Goal: Transaction & Acquisition: Purchase product/service

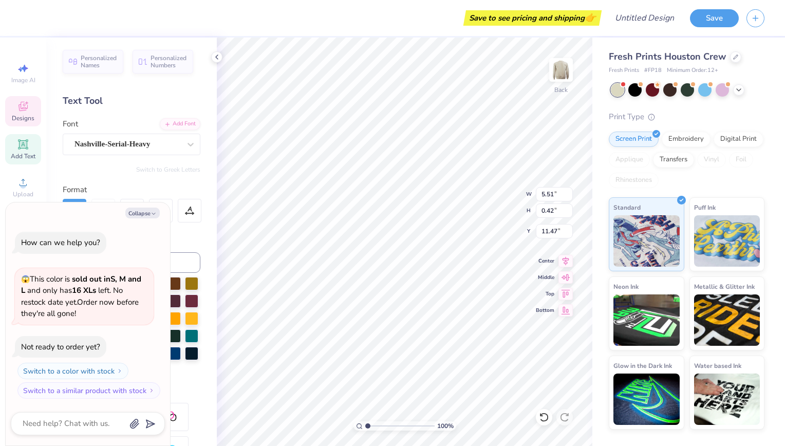
scroll to position [8, 1]
type textarea "x"
type input "1.21"
type input "1.18"
type input "3.00"
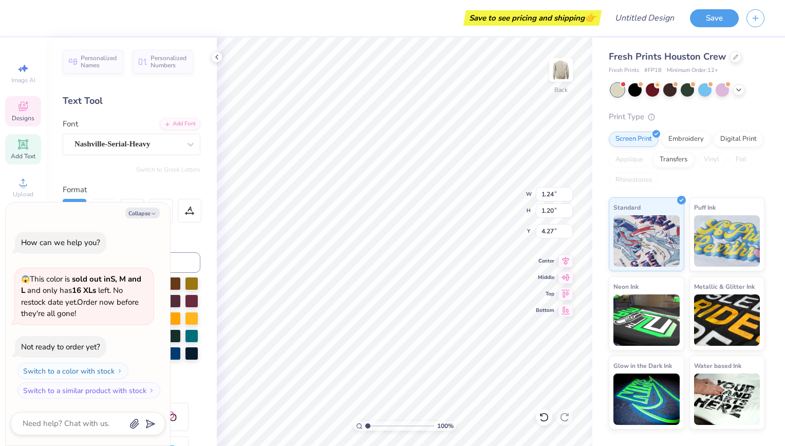
type textarea "x"
type textarea "RN"
type textarea "x"
type textarea "R"
type textarea "x"
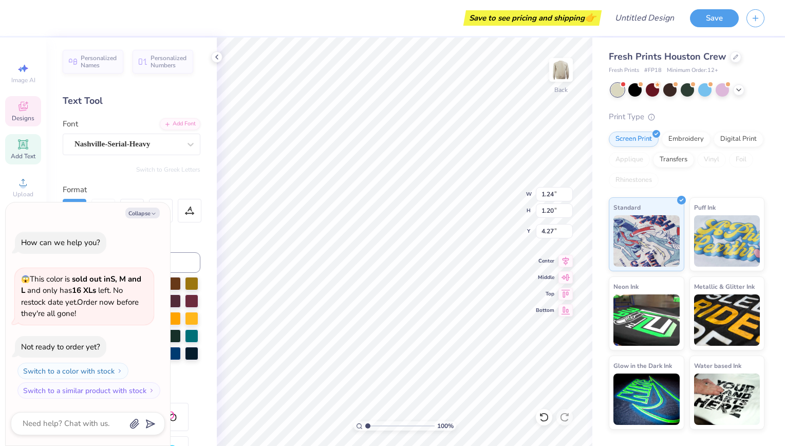
type textarea "x"
type textarea "n"
type textarea "x"
type textarea "no"
type textarea "x"
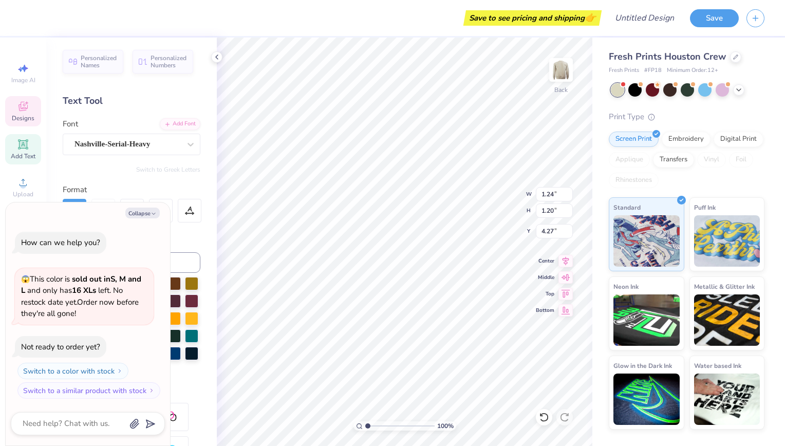
type textarea "nor"
type textarea "x"
type textarea "nort"
type textarea "x"
type textarea "north"
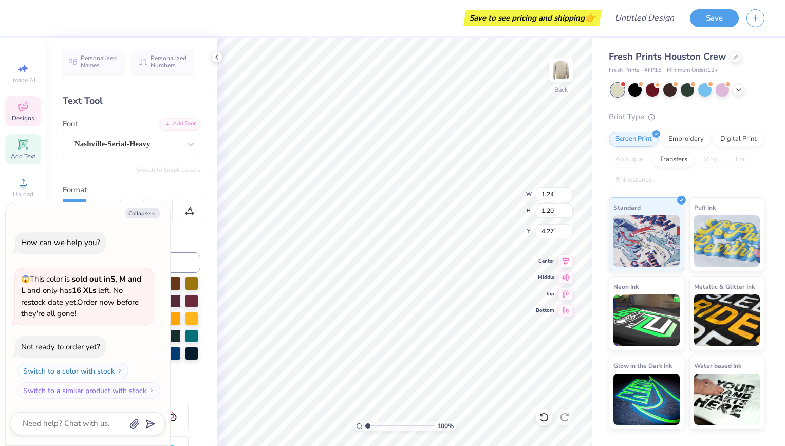
type textarea "x"
type textarea "nort"
type textarea "x"
type textarea "nor"
type textarea "x"
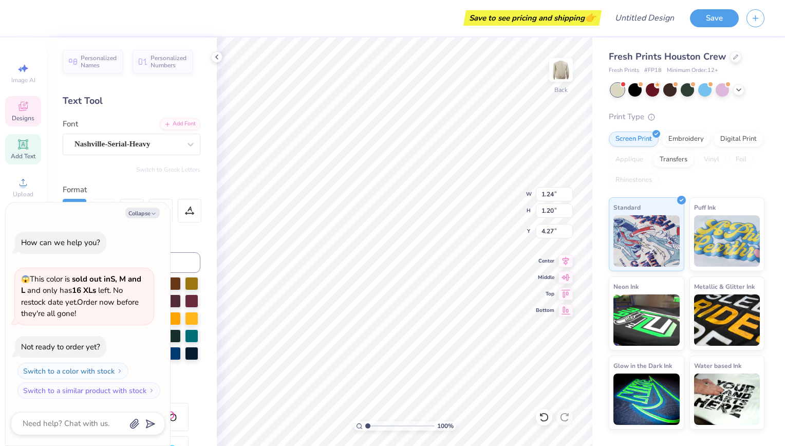
type textarea "no"
type textarea "x"
type textarea "n"
type textarea "x"
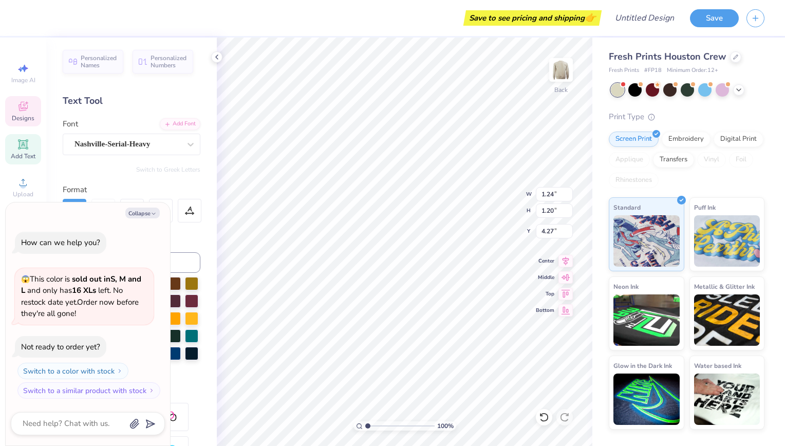
type textarea "x"
type textarea "N"
type textarea "x"
type textarea "NO"
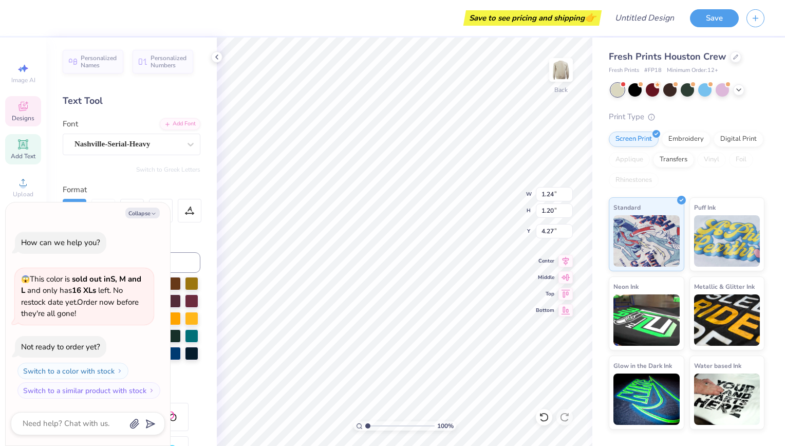
type textarea "x"
type input "1.21"
type input "1.18"
type input "3.00"
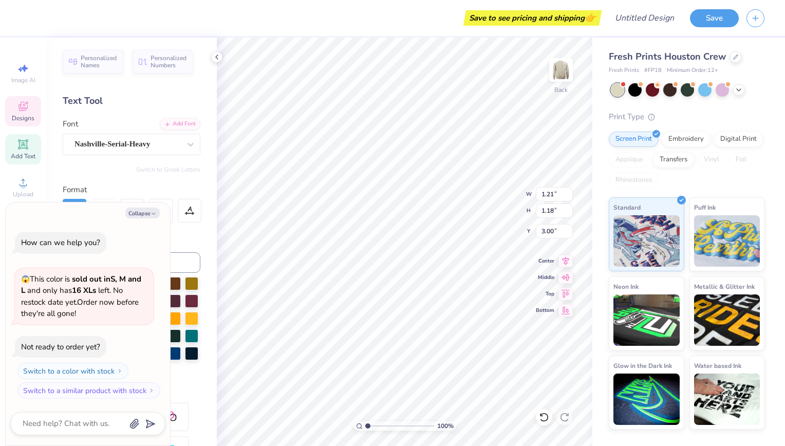
type textarea "x"
type textarea "R"
type textarea "x"
type textarea "RT"
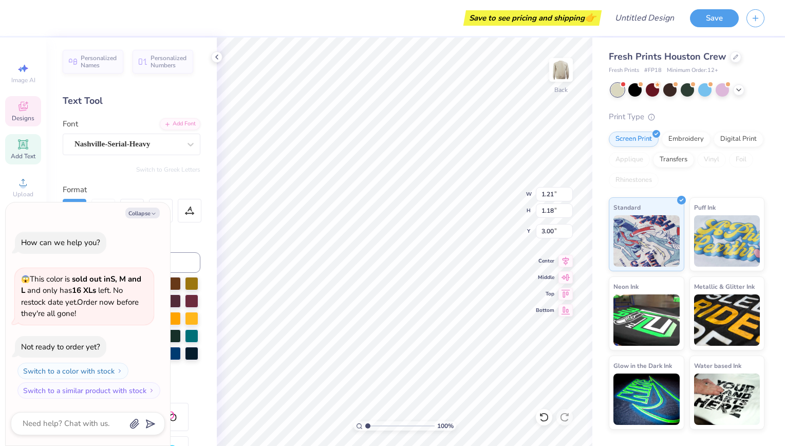
type textarea "x"
type textarea "RTH"
type textarea "x"
type textarea "RT"
type textarea "x"
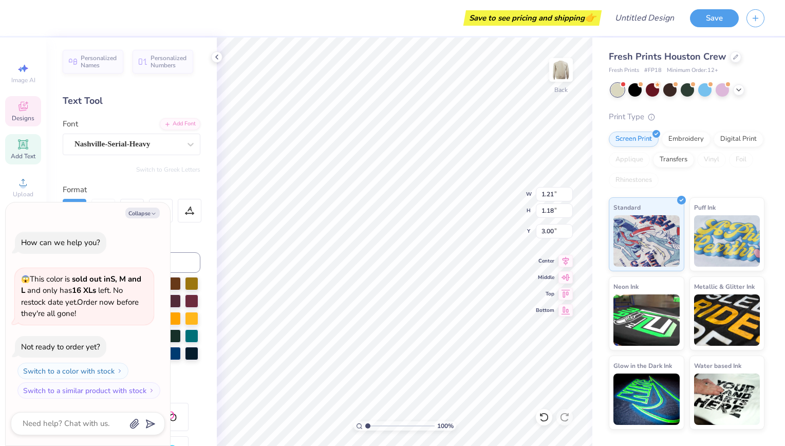
type textarea "R"
type textarea "x"
type input "1.81"
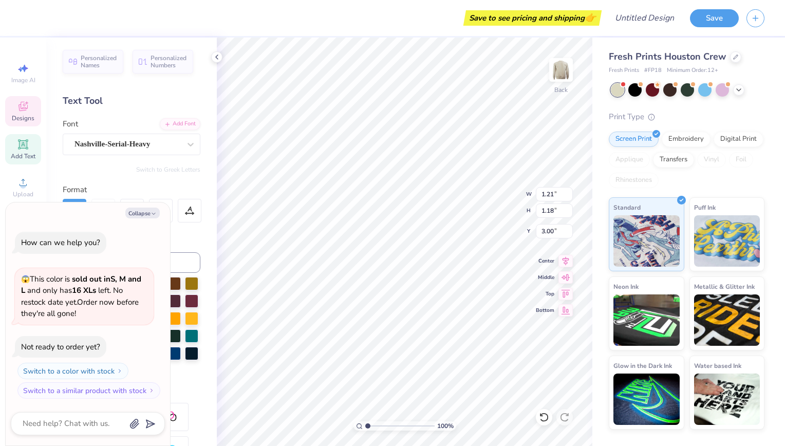
type input "1.79"
type input "4.01"
type textarea "x"
type textarea "NOr"
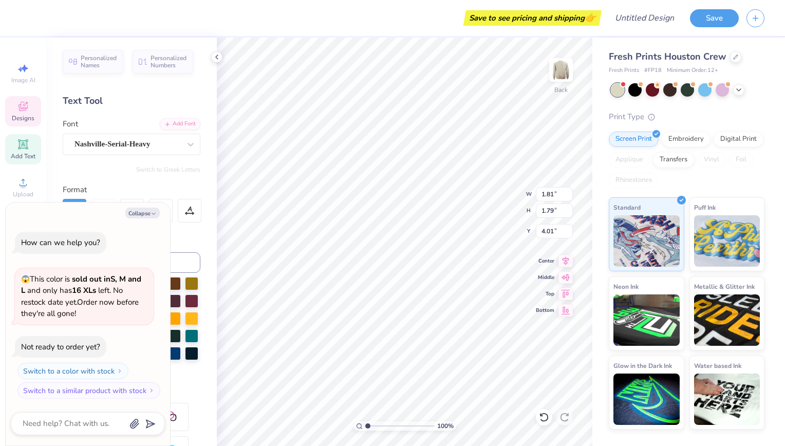
type textarea "x"
type textarea "NOrt"
type textarea "x"
type textarea "NOr"
type textarea "x"
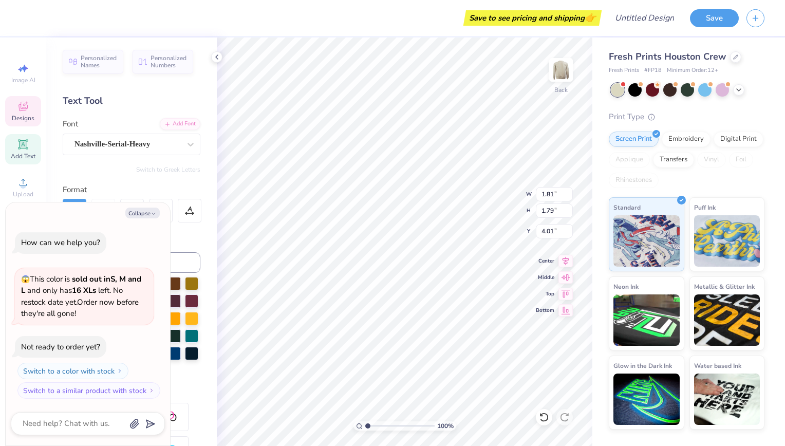
type textarea "NO"
type textarea "x"
type textarea "NOR"
type textarea "x"
type textarea "NORT"
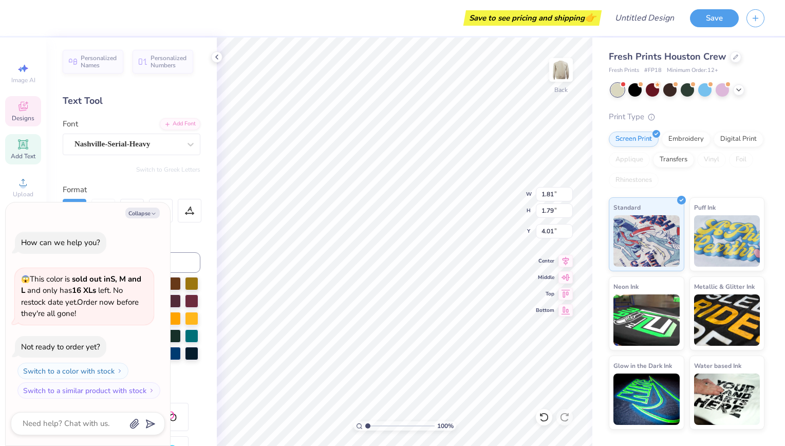
type textarea "x"
type textarea "NORTH"
type textarea "x"
type textarea "NORTHE"
type textarea "x"
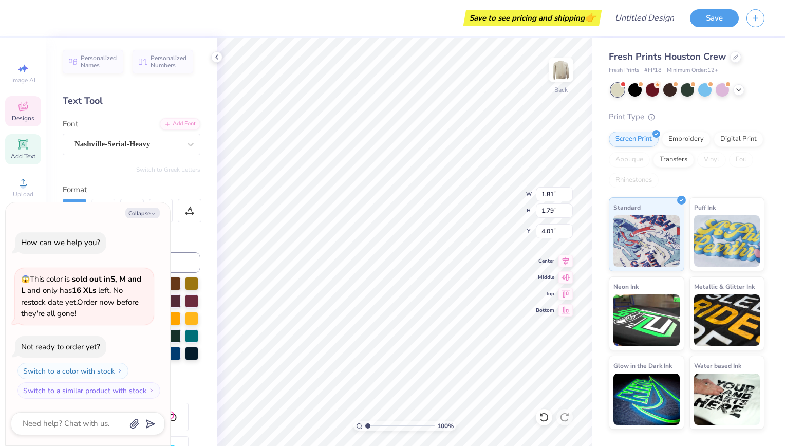
type textarea "NORTHEA"
type textarea "x"
type textarea "NORTHEAS"
type textarea "x"
type textarea "NORTHEAST"
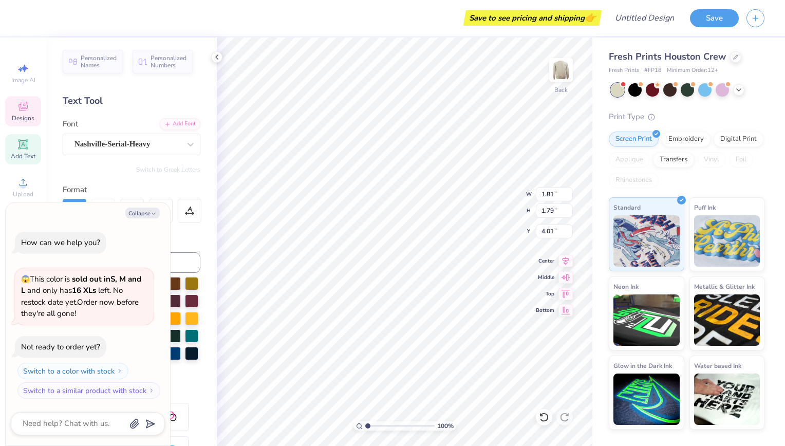
type textarea "x"
type textarea "NORTHEASTE"
type textarea "x"
type textarea "NORTHEASTER"
type textarea "x"
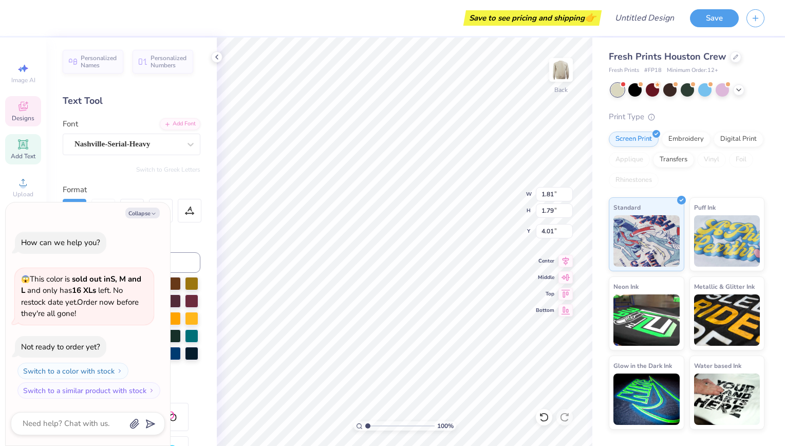
type textarea "NORTHEASTERN"
type textarea "x"
type input "0.94"
type input "1.01"
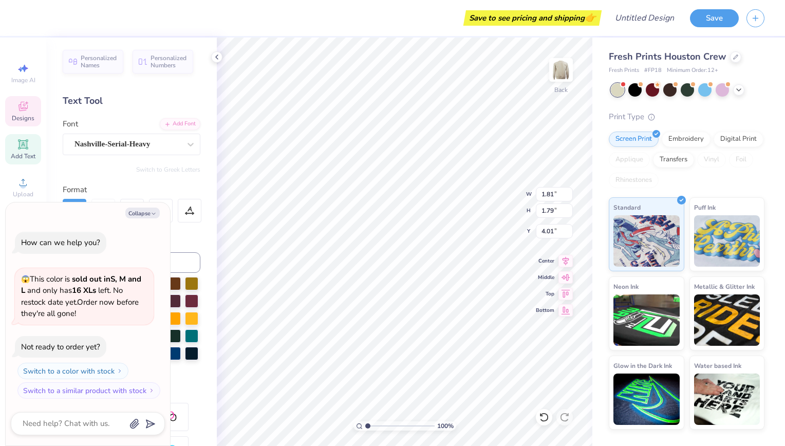
type input "4.37"
type textarea "x"
type input "1.11"
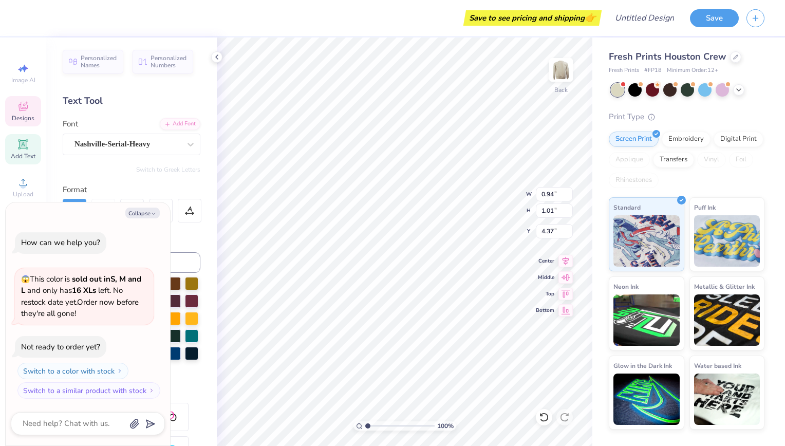
type input "1.14"
type input "3.05"
type textarea "x"
type input "8.40"
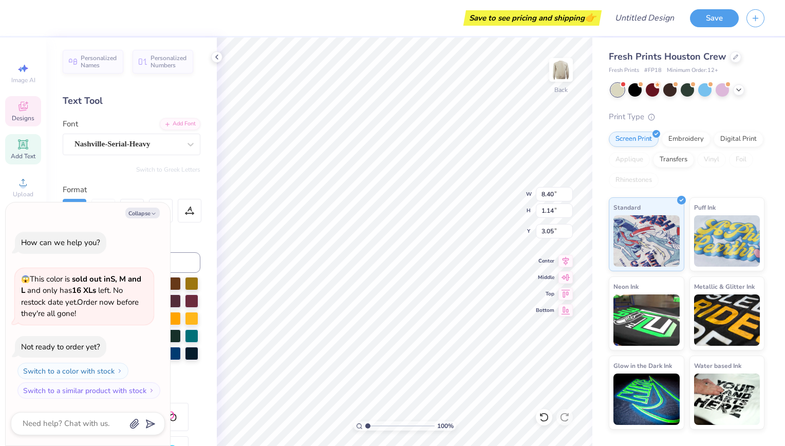
type input "7.67"
type input "0.98"
click at [143, 214] on button "Collapse" at bounding box center [142, 212] width 34 height 11
type textarea "x"
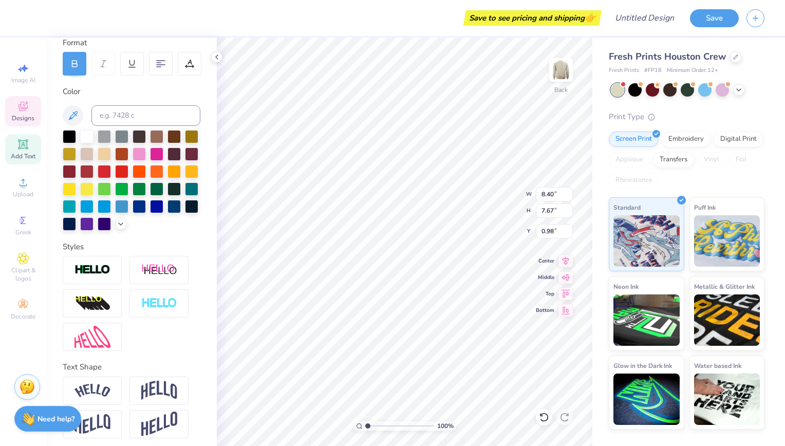
scroll to position [168, 0]
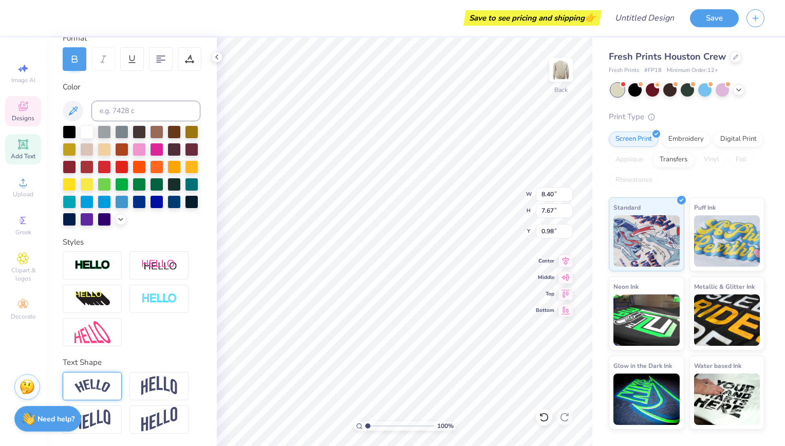
click at [87, 381] on img at bounding box center [92, 386] width 36 height 14
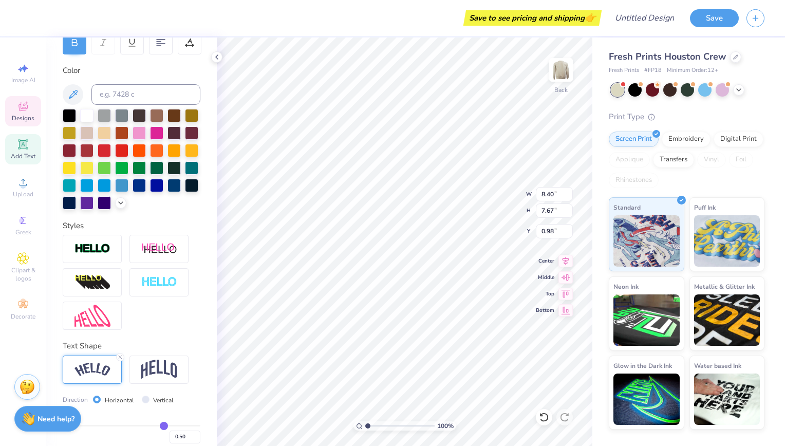
type input "8.86"
type input "7.93"
type input "0.79"
type input "11.36"
type input "4.27"
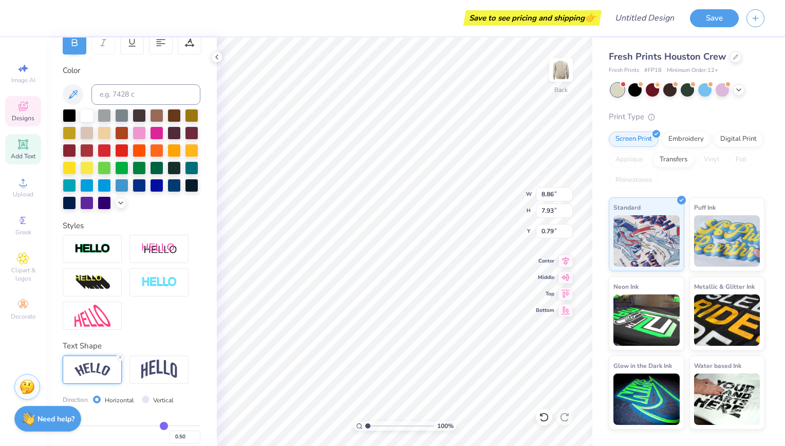
type input "2.66"
type input "11.80"
type input "2.72"
type input "2.47"
type input "11.92"
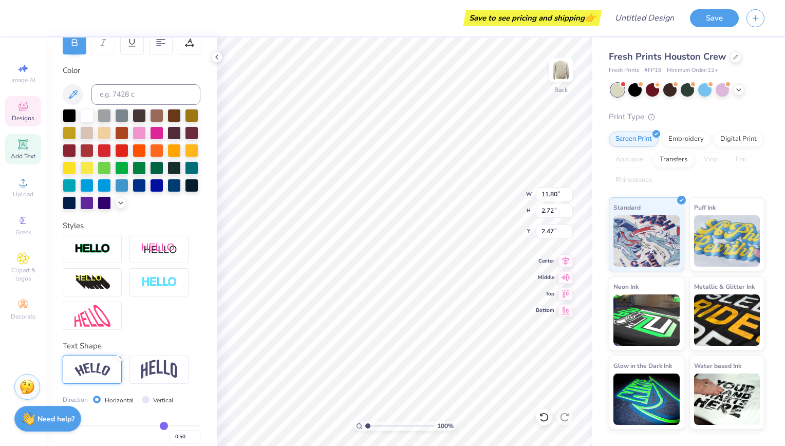
type input "2.75"
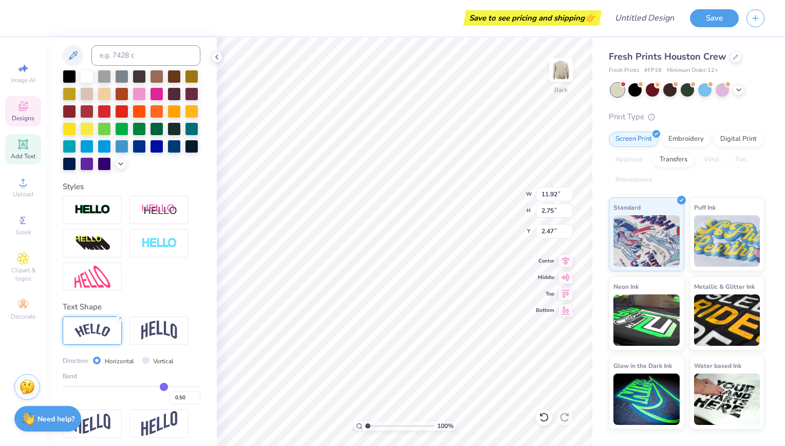
scroll to position [205, 0]
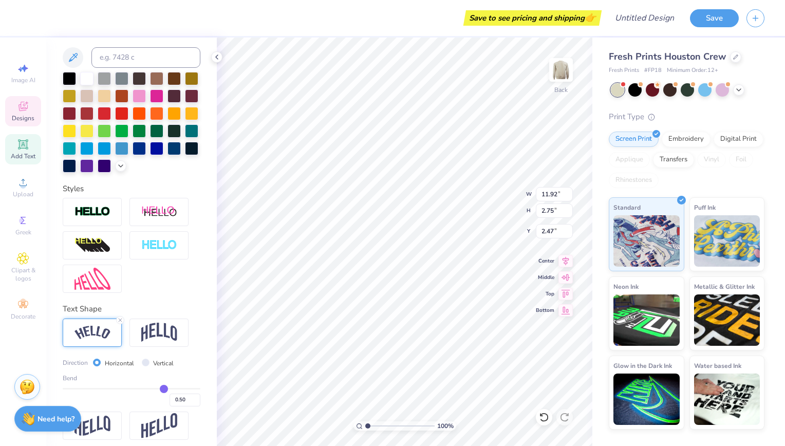
type input "0.52"
type input "0.53"
type input "0.56"
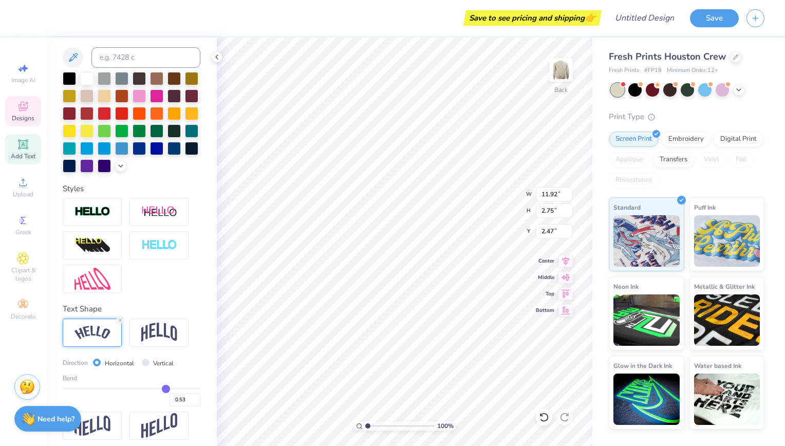
type input "0.56"
type input "0.6"
type input "0.60"
type input "0.63"
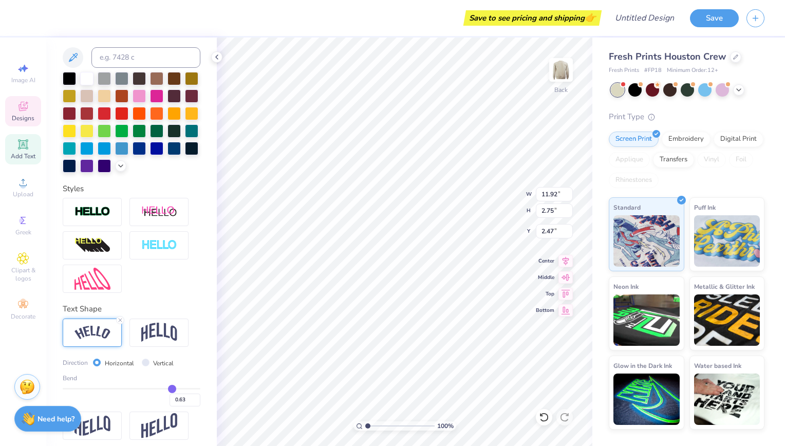
type input "0.66"
type input "0.68"
type input "0.7"
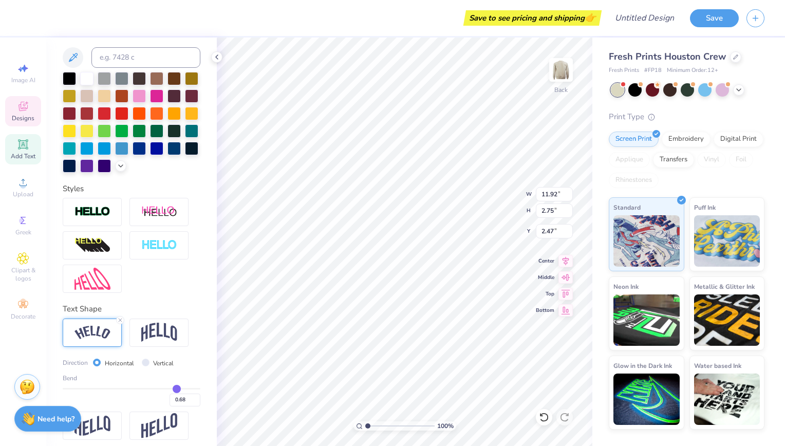
type input "0.70"
type input "0.71"
type input "0.72"
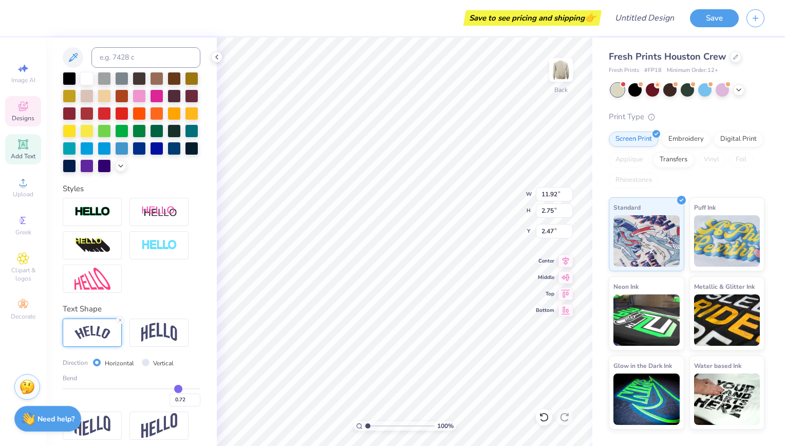
type input "0.73"
type input "0.74"
type input "0.75"
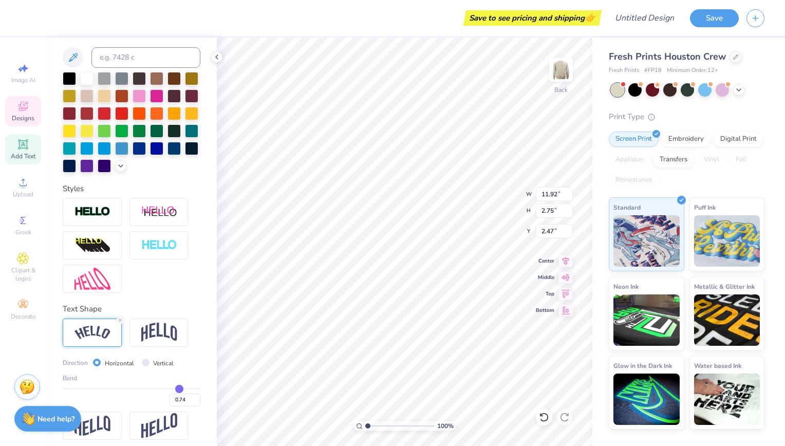
type input "0.75"
type input "0.76"
type input "0.77"
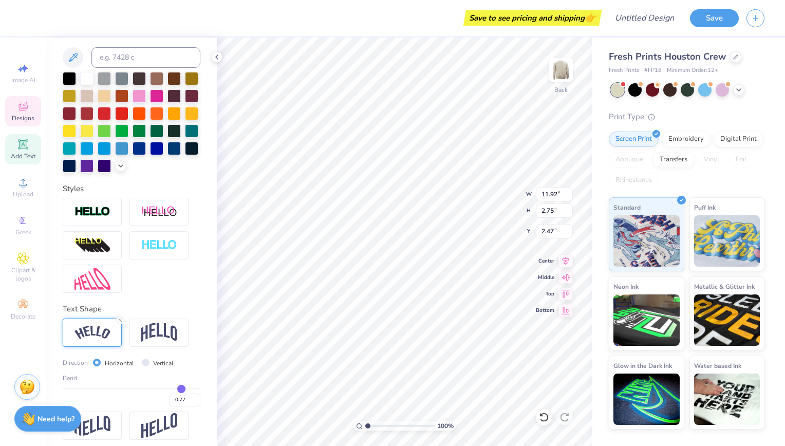
type input "0.78"
type input "0.79"
type input "0.8"
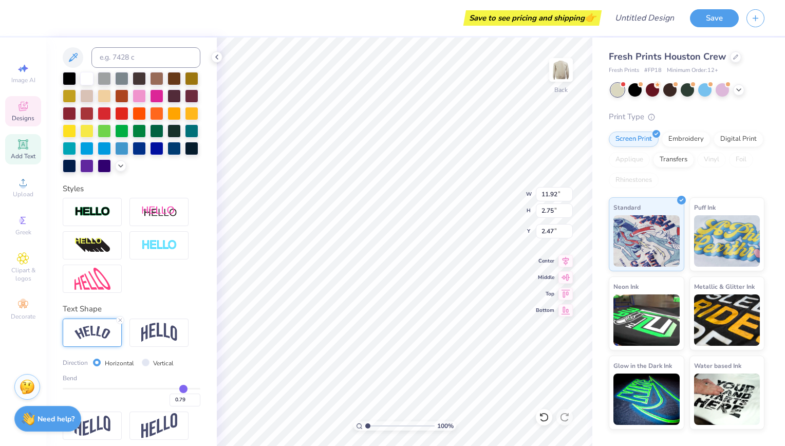
type input "0.80"
type input "0.81"
type input "0.83"
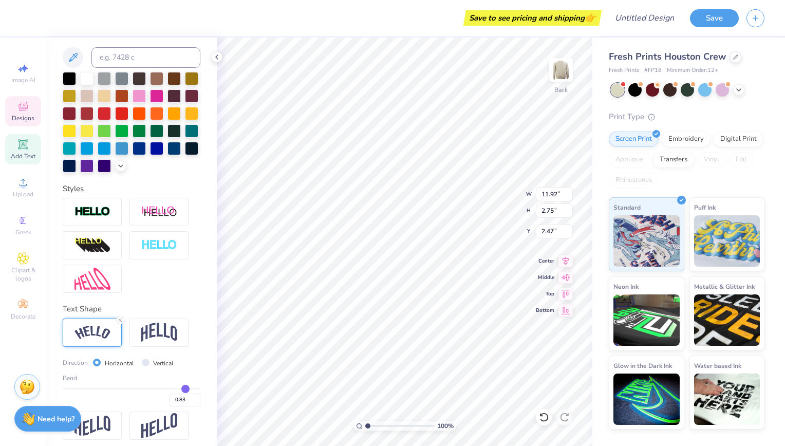
type input "0.84"
type input "0.85"
type input "0.86"
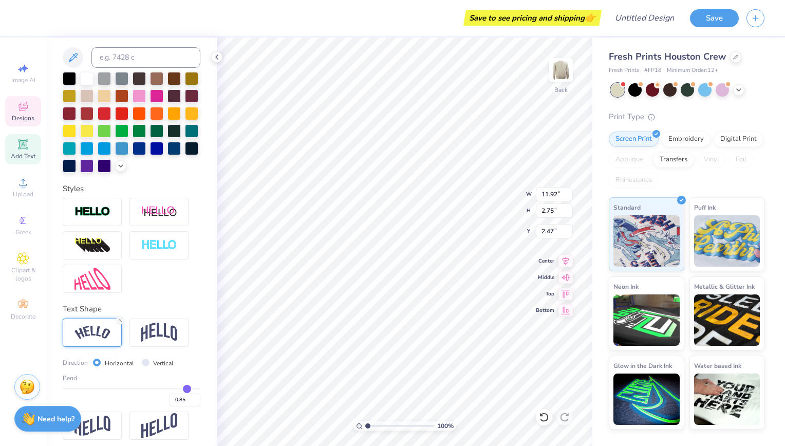
type input "0.86"
type input "0.87"
type input "0.88"
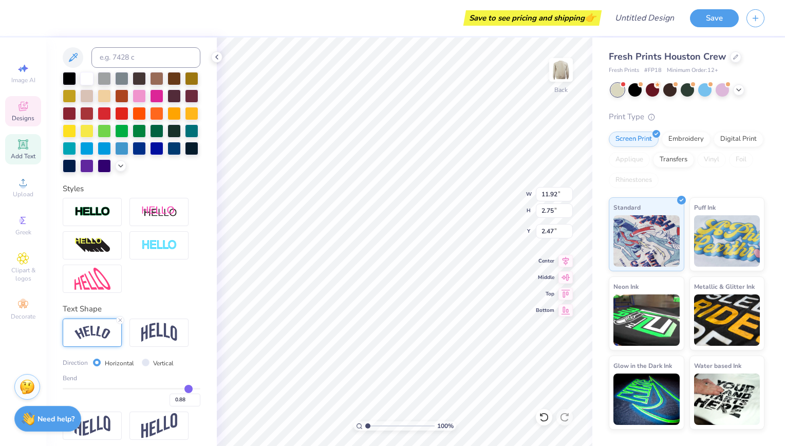
type input "0.89"
type input "0.9"
type input "0.90"
drag, startPoint x: 158, startPoint y: 405, endPoint x: 182, endPoint y: 403, distance: 23.7
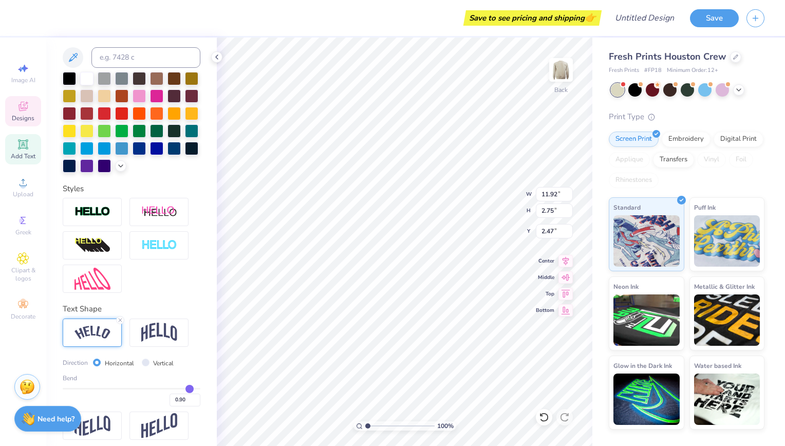
type input "0.9"
click at [182, 389] on input "range" at bounding box center [132, 389] width 138 height 2
type input "12.52"
type input "5.67"
type input "1.01"
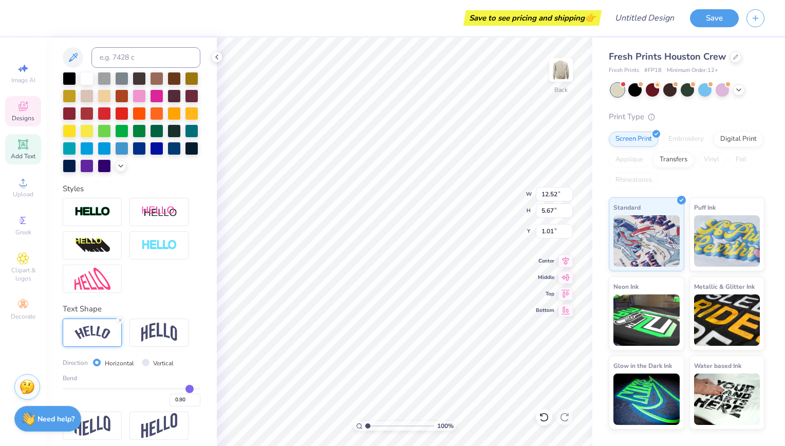
type input "0.89"
type input "0.86"
type input "0.83"
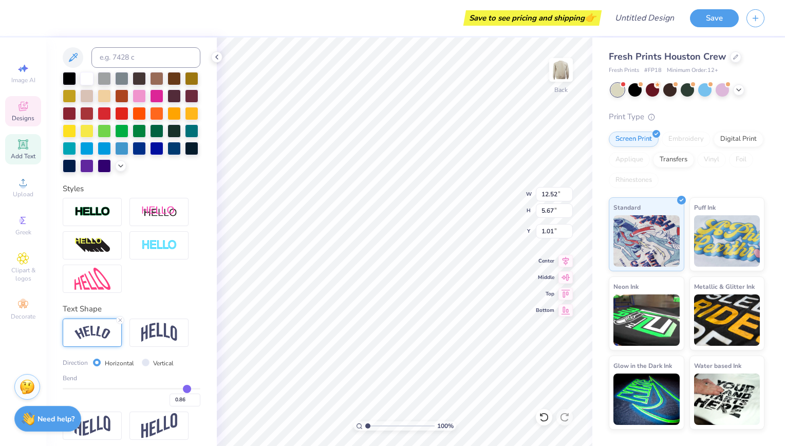
type input "0.83"
type input "0.82"
type input "0.8"
type input "0.80"
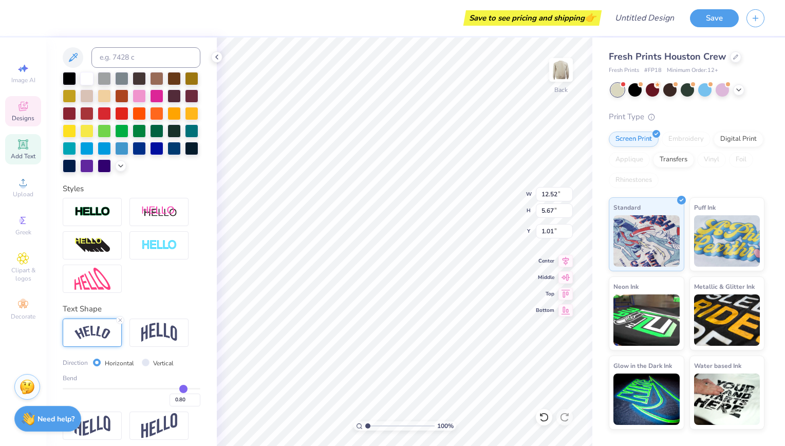
type input "0.79"
type input "0.77"
type input "0.76"
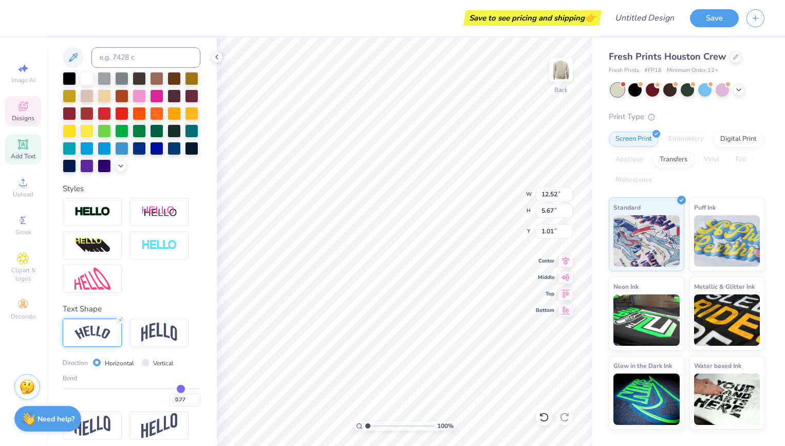
type input "0.76"
drag, startPoint x: 182, startPoint y: 403, endPoint x: 174, endPoint y: 403, distance: 8.7
type input "0.76"
click at [174, 389] on input "range" at bounding box center [132, 389] width 138 height 2
type input "12.38"
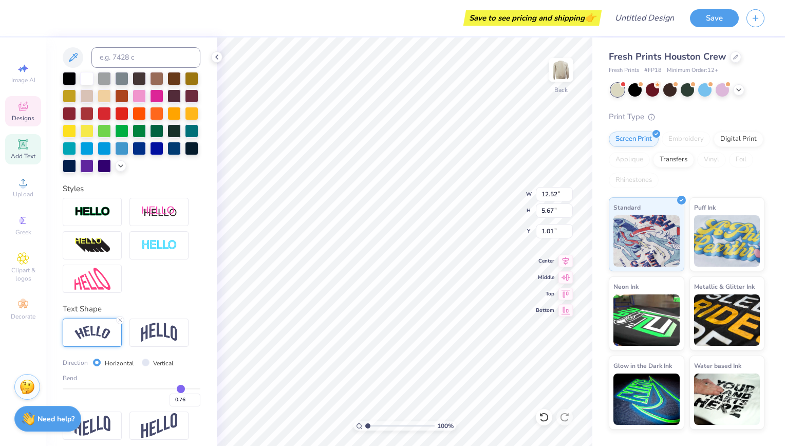
type input "4.55"
type input "1.58"
type input "12.39"
type input "4.32"
type input "2.28"
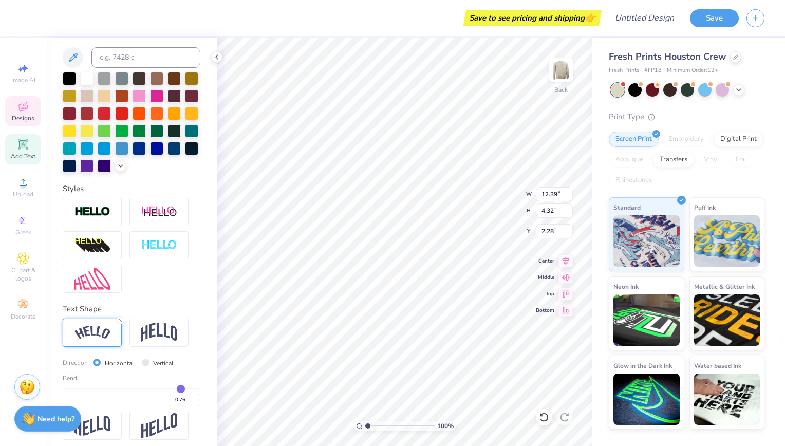
type input "9.22"
type input "2.40"
type input "8.72"
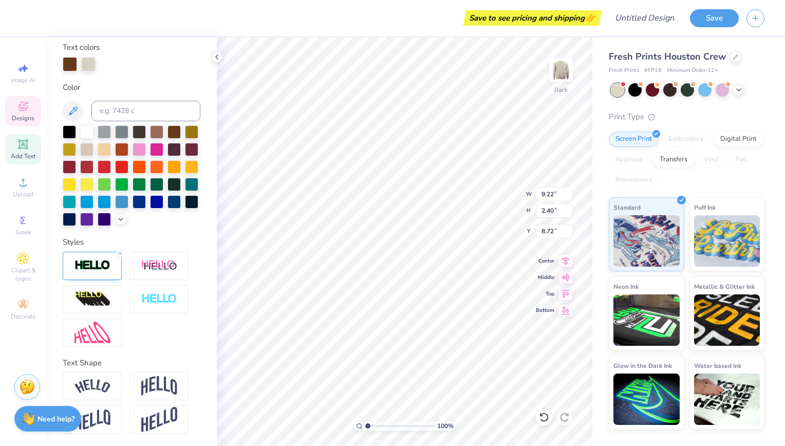
scroll to position [8, 1]
type textarea "Best Buddies"
type textarea "ESTABLISHED 1989"
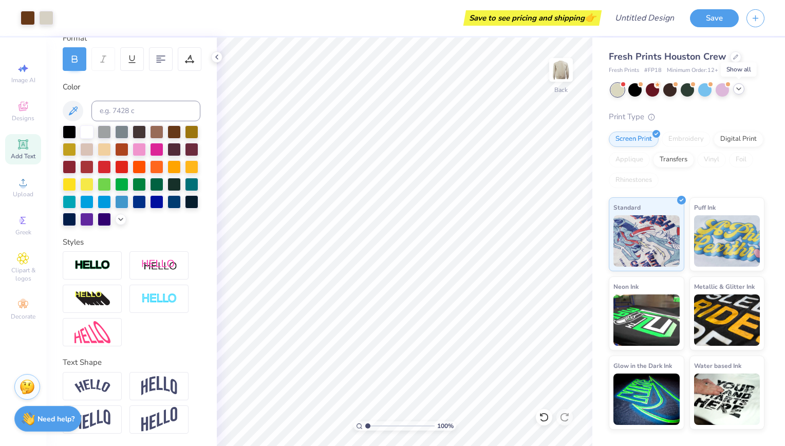
click at [738, 88] on icon at bounding box center [738, 89] width 8 height 8
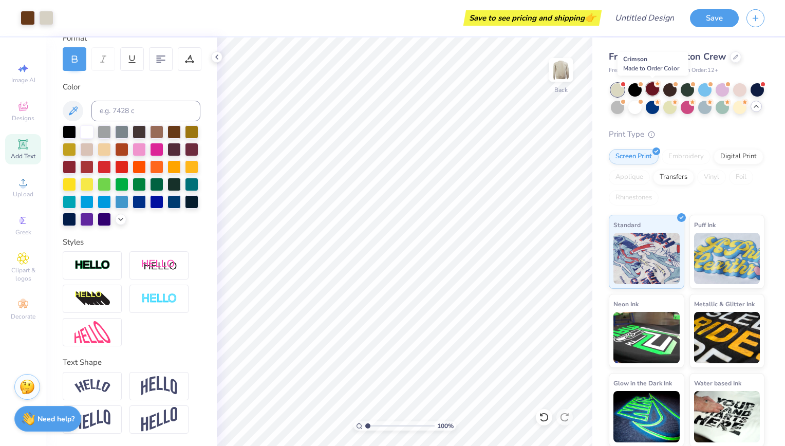
click at [650, 91] on div at bounding box center [652, 88] width 13 height 13
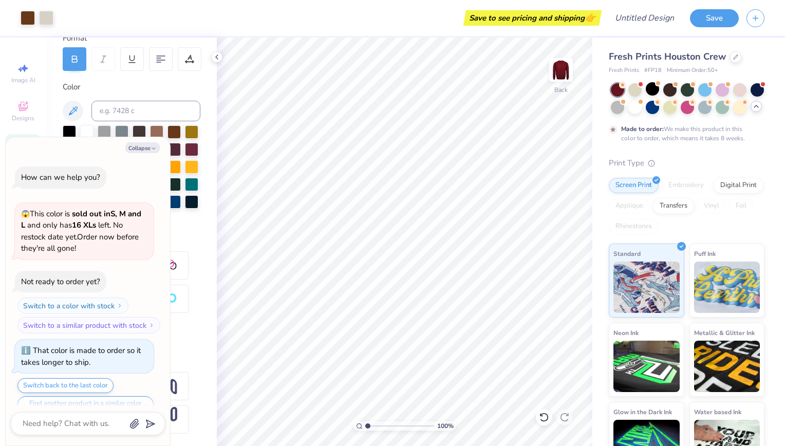
scroll to position [19, 0]
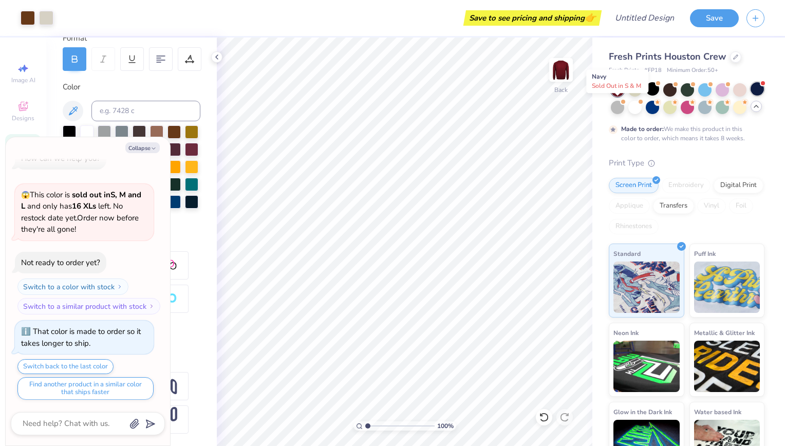
click at [750, 96] on div at bounding box center [756, 88] width 13 height 13
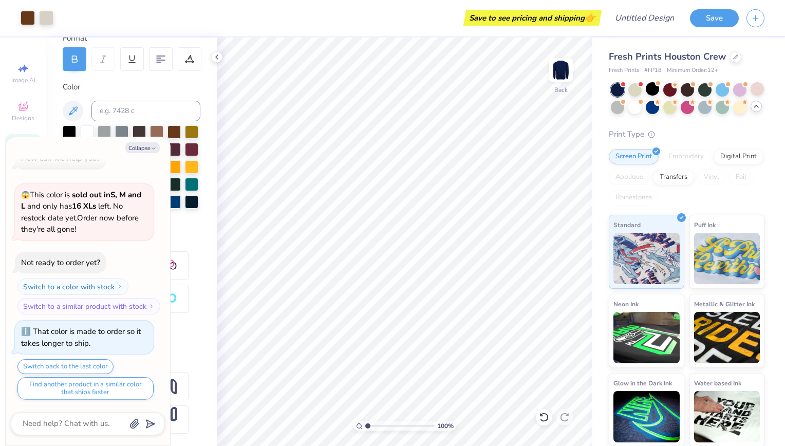
scroll to position [215, 0]
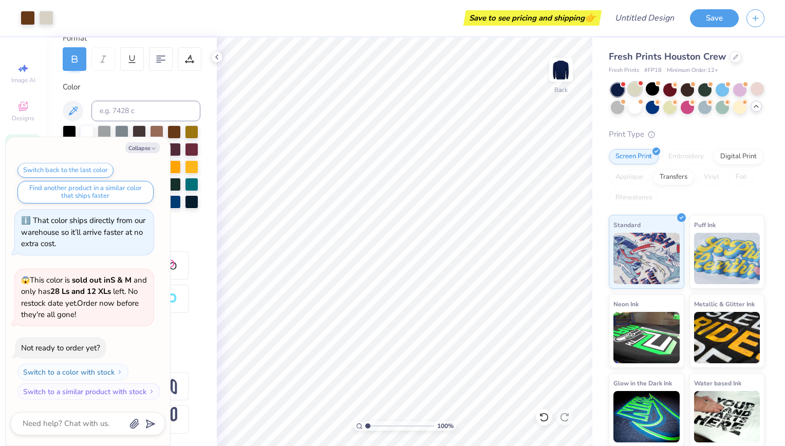
click at [634, 92] on div at bounding box center [634, 88] width 13 height 13
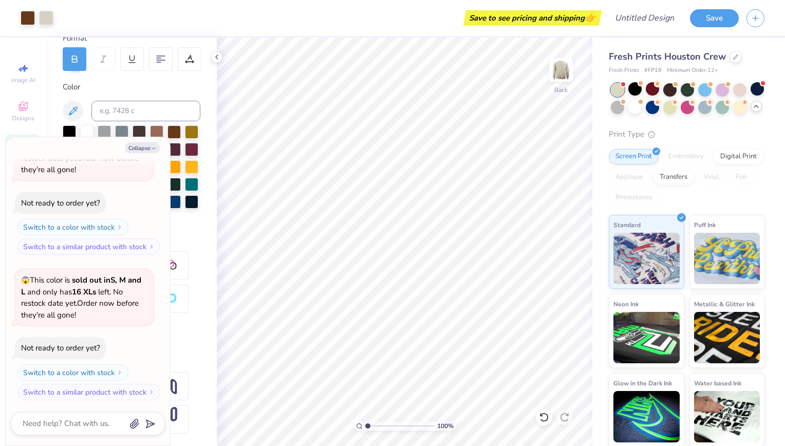
click at [752, 110] on icon at bounding box center [756, 106] width 8 height 8
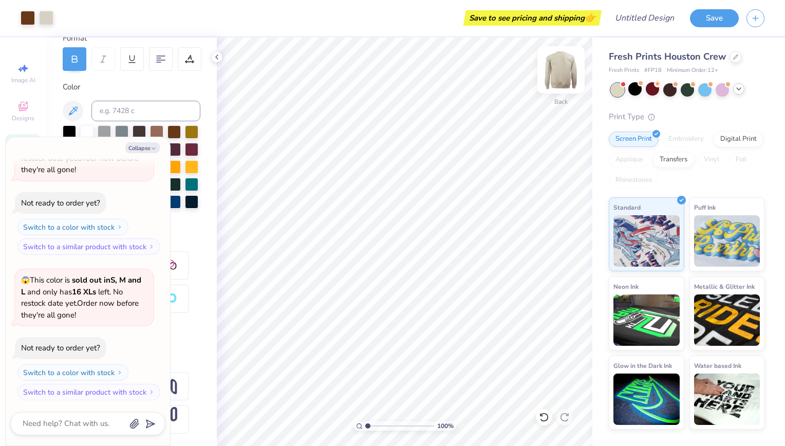
click at [562, 68] on img at bounding box center [560, 69] width 41 height 41
click at [559, 72] on img at bounding box center [560, 69] width 41 height 41
click at [652, 92] on div at bounding box center [652, 88] width 13 height 13
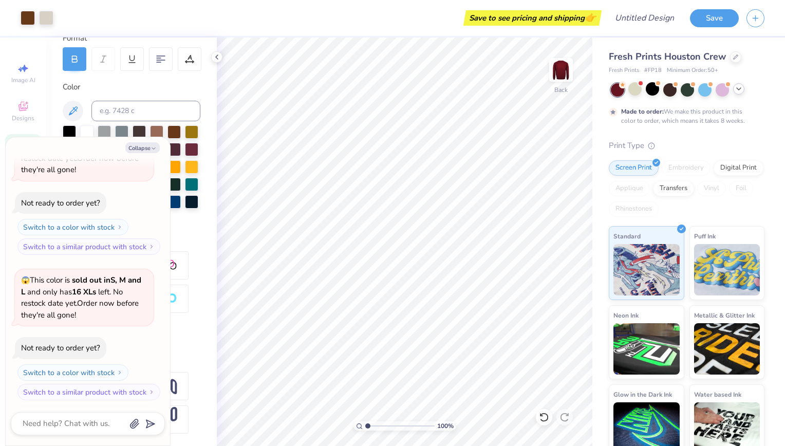
scroll to position [445, 0]
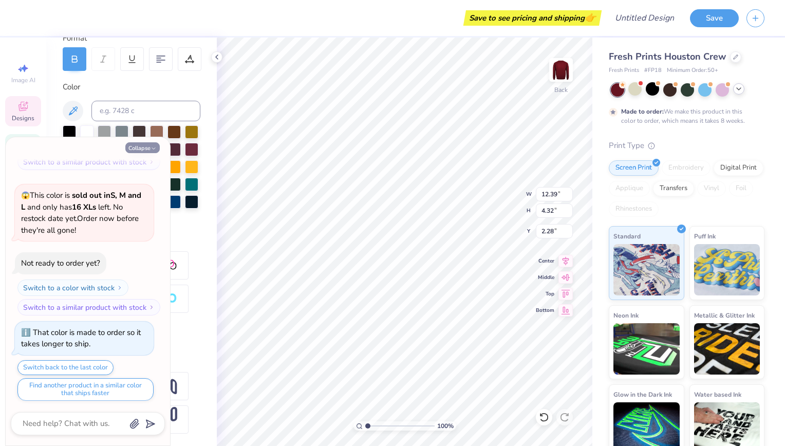
click at [149, 147] on button "Collapse" at bounding box center [142, 147] width 34 height 11
type textarea "x"
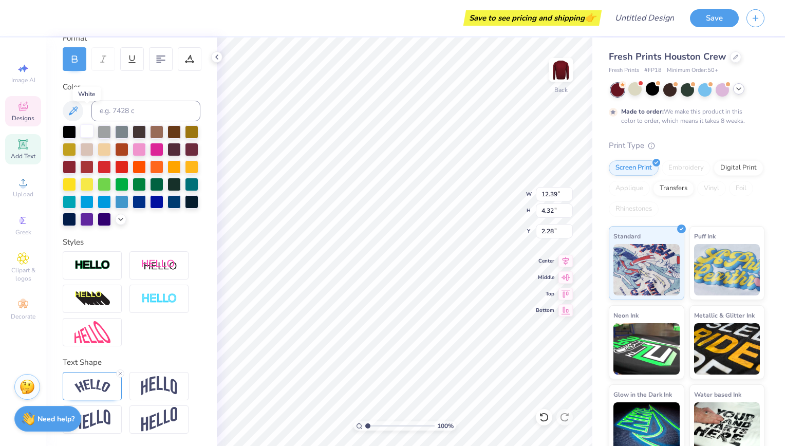
click at [89, 124] on div at bounding box center [86, 130] width 13 height 13
type input "12.47"
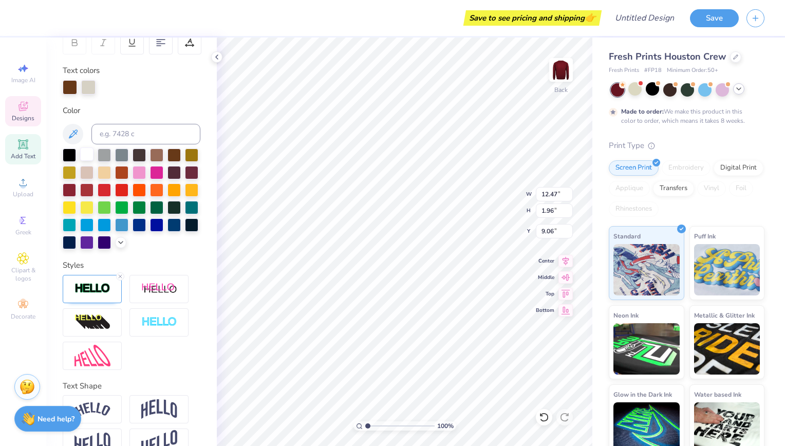
click at [88, 156] on div at bounding box center [86, 153] width 13 height 13
click at [86, 156] on div at bounding box center [86, 153] width 13 height 13
click at [88, 156] on div at bounding box center [86, 153] width 13 height 13
click at [128, 174] on div at bounding box center [121, 171] width 13 height 13
click at [87, 158] on div at bounding box center [86, 153] width 13 height 13
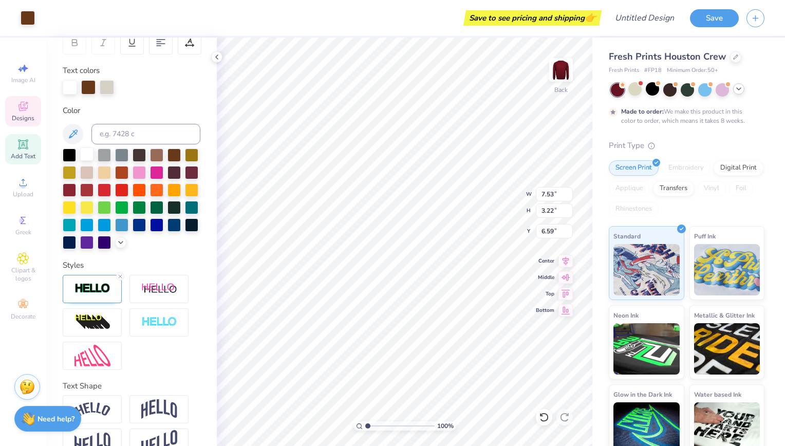
click at [89, 154] on div at bounding box center [86, 153] width 13 height 13
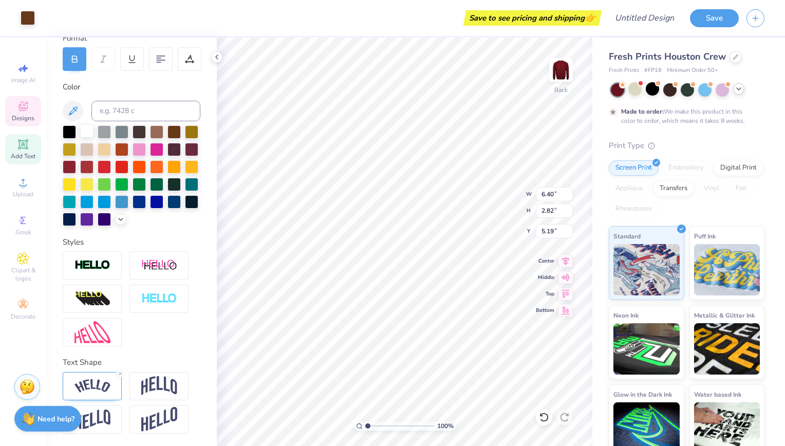
click at [87, 124] on div at bounding box center [86, 130] width 13 height 13
click at [633, 91] on div at bounding box center [634, 88] width 13 height 13
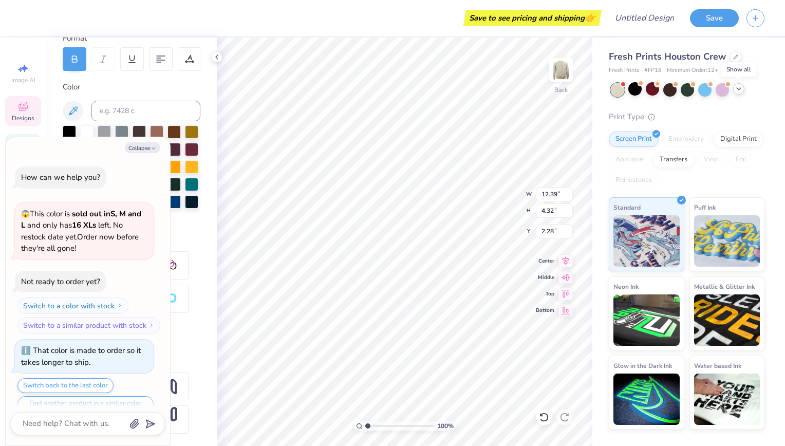
scroll to position [641, 0]
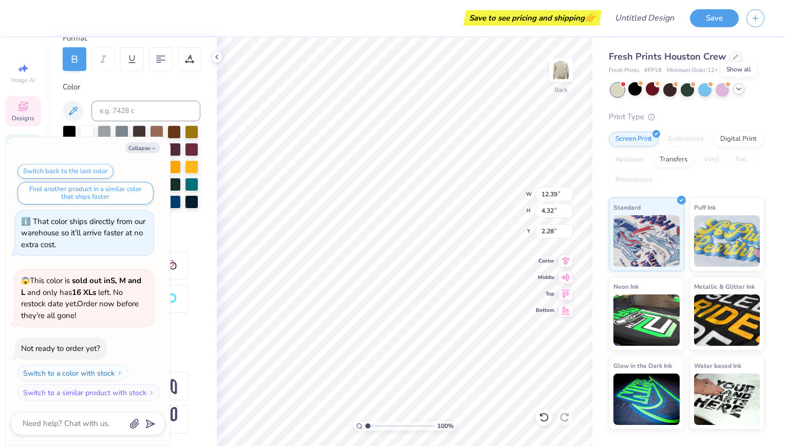
click at [737, 91] on icon at bounding box center [738, 89] width 8 height 8
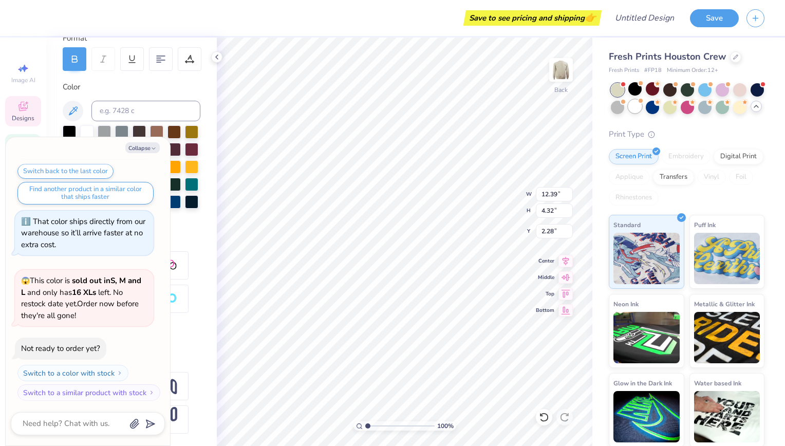
click at [642, 108] on div at bounding box center [634, 106] width 13 height 13
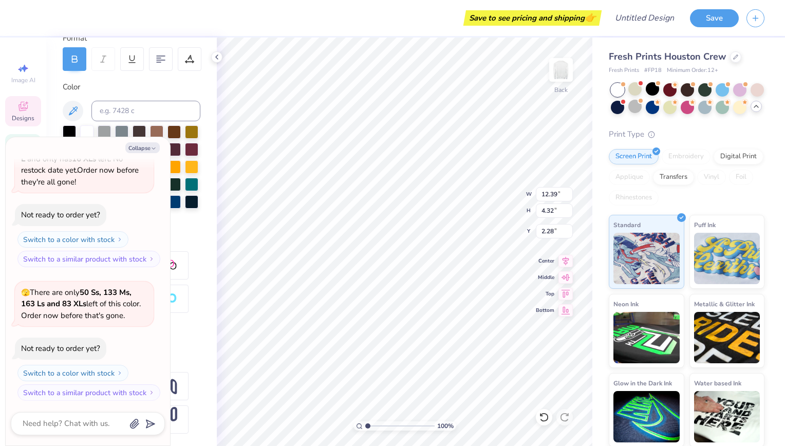
click at [636, 91] on div at bounding box center [634, 88] width 13 height 13
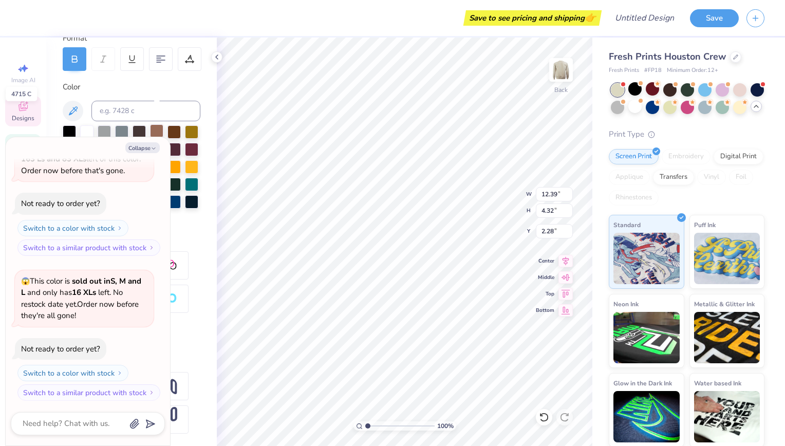
click at [157, 124] on div at bounding box center [156, 130] width 13 height 13
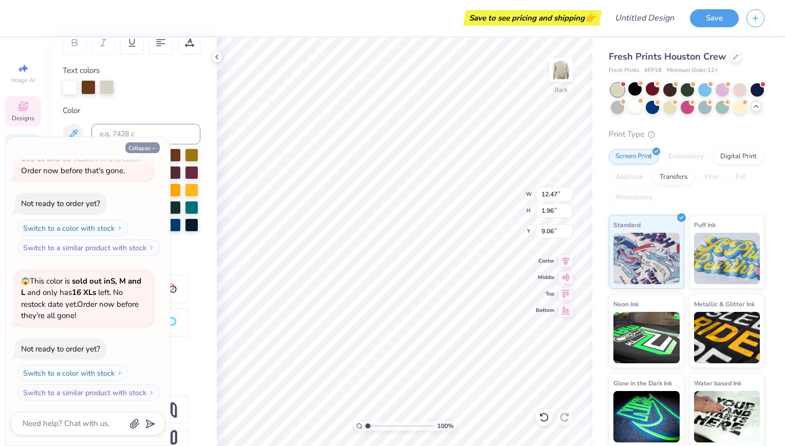
click at [150, 147] on icon "button" at bounding box center [153, 148] width 6 height 6
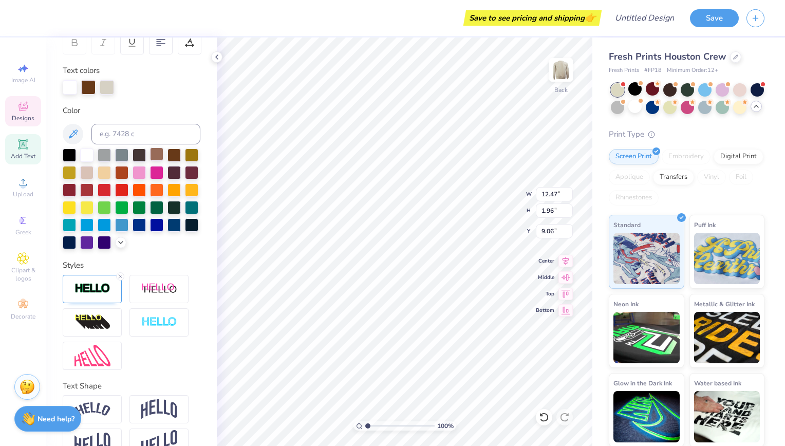
click at [157, 155] on div at bounding box center [156, 153] width 13 height 13
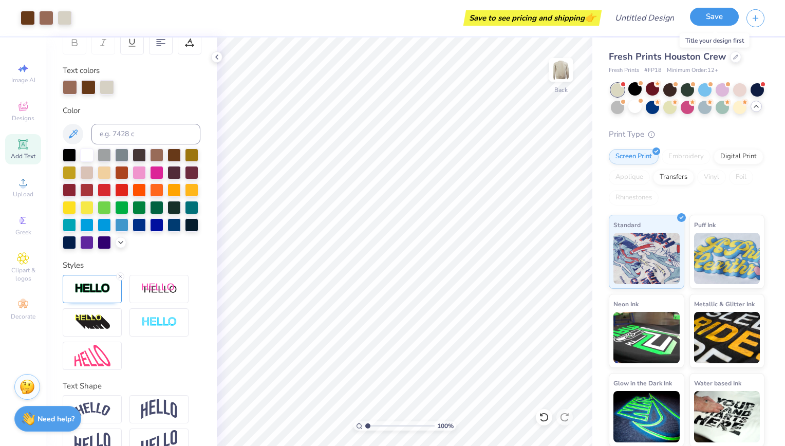
click at [717, 18] on button "Save" at bounding box center [714, 17] width 49 height 18
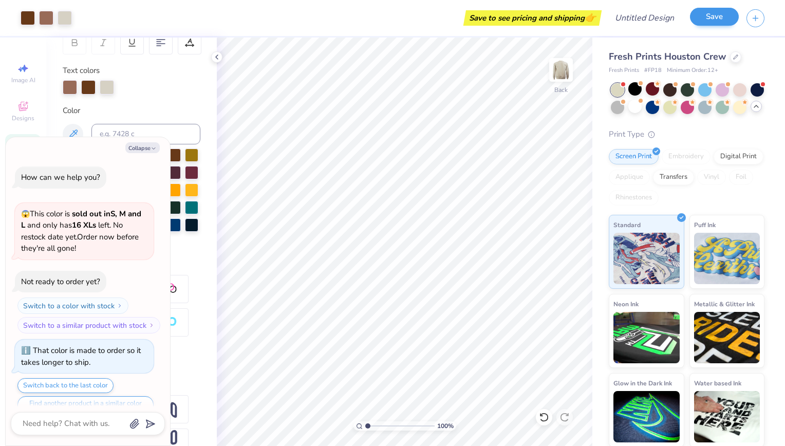
scroll to position [948, 0]
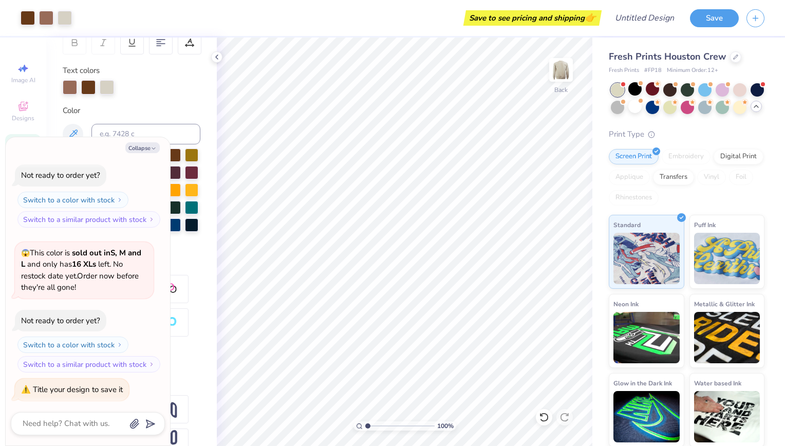
click at [516, 18] on div "Save to see pricing and shipping 👉" at bounding box center [532, 17] width 133 height 15
click at [649, 15] on input "Design Title" at bounding box center [657, 18] width 50 height 21
click at [714, 20] on button "Save" at bounding box center [714, 17] width 49 height 18
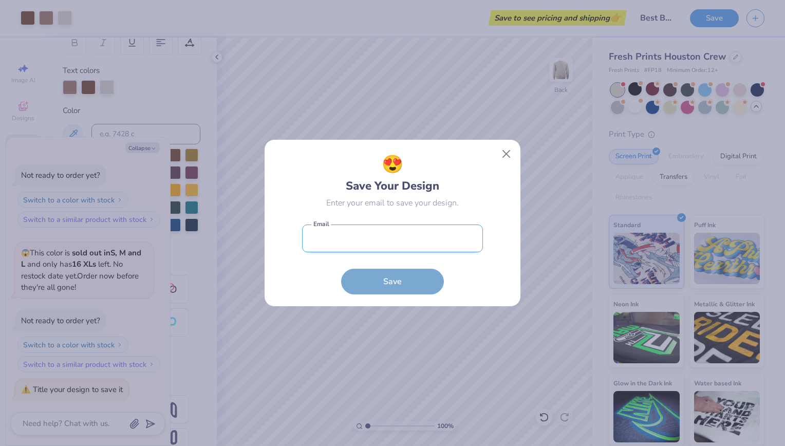
click at [353, 246] on input "email" at bounding box center [392, 238] width 181 height 28
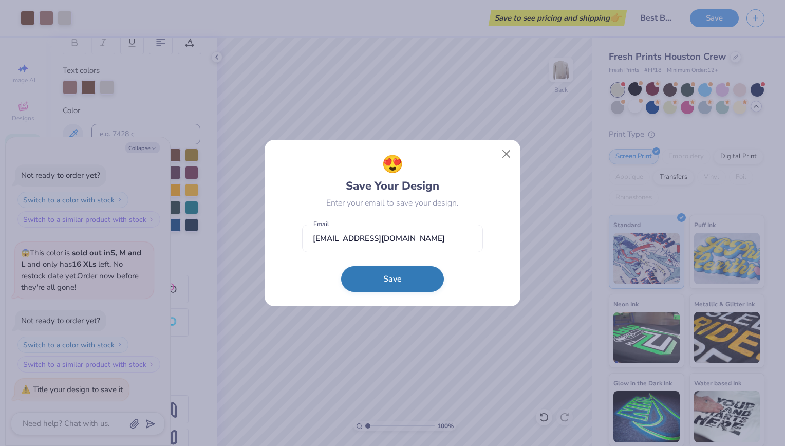
click at [395, 283] on button "Save" at bounding box center [392, 279] width 103 height 26
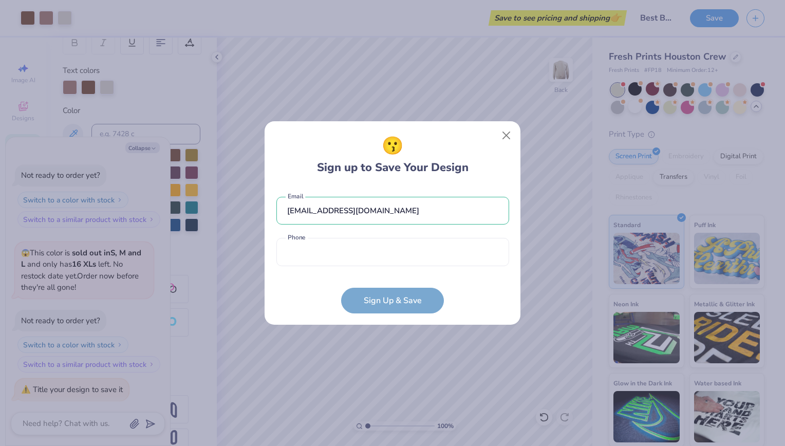
click at [398, 303] on form "[EMAIL_ADDRESS][DOMAIN_NAME] Email Phone is a required field Phone Sign Up & Sa…" at bounding box center [392, 249] width 233 height 127
click at [383, 252] on input "tel" at bounding box center [392, 252] width 233 height 28
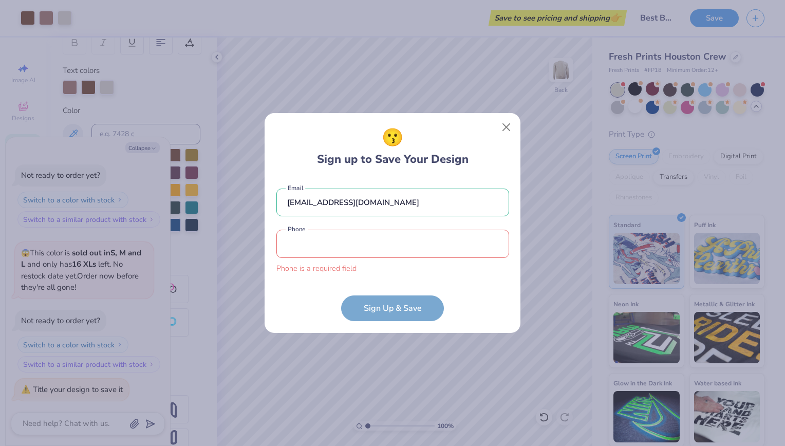
click at [505, 271] on div "[EMAIL_ADDRESS][DOMAIN_NAME] Email Phone is a required field Phone" at bounding box center [392, 228] width 233 height 101
click at [419, 251] on input "tel" at bounding box center [392, 244] width 233 height 28
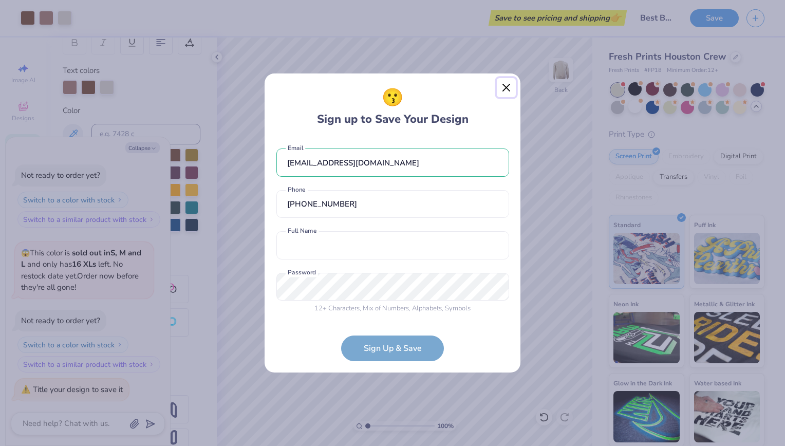
click at [503, 92] on button "Close" at bounding box center [507, 88] width 20 height 20
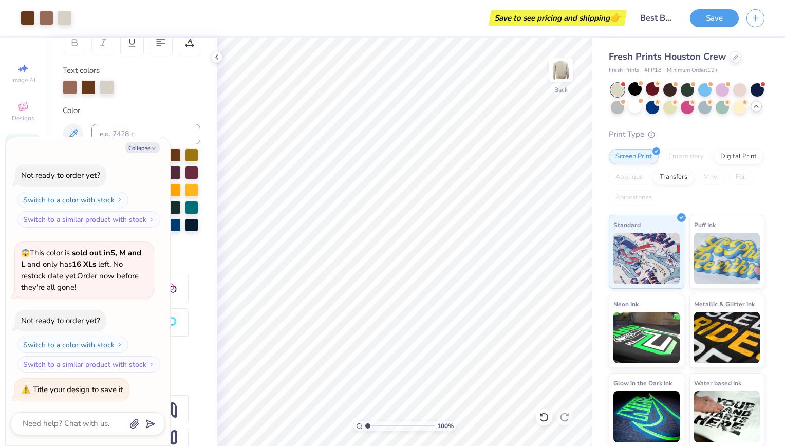
click at [557, 19] on div "Save to see pricing and shipping 👉" at bounding box center [557, 17] width 133 height 15
click at [705, 20] on button "Save" at bounding box center [714, 17] width 49 height 18
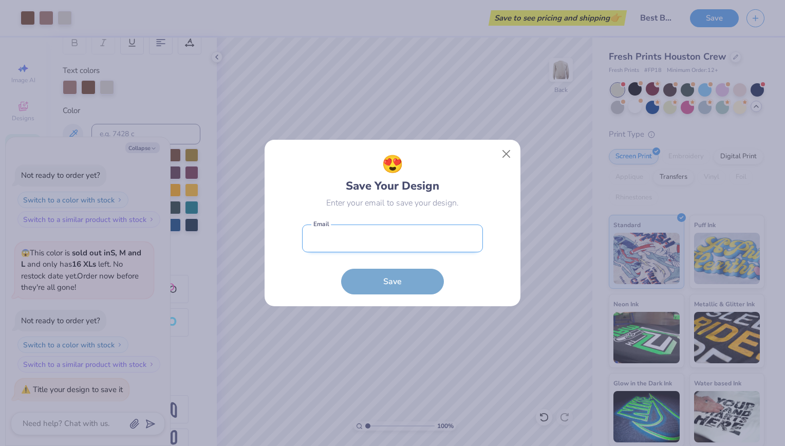
click at [368, 241] on input "email" at bounding box center [392, 238] width 181 height 28
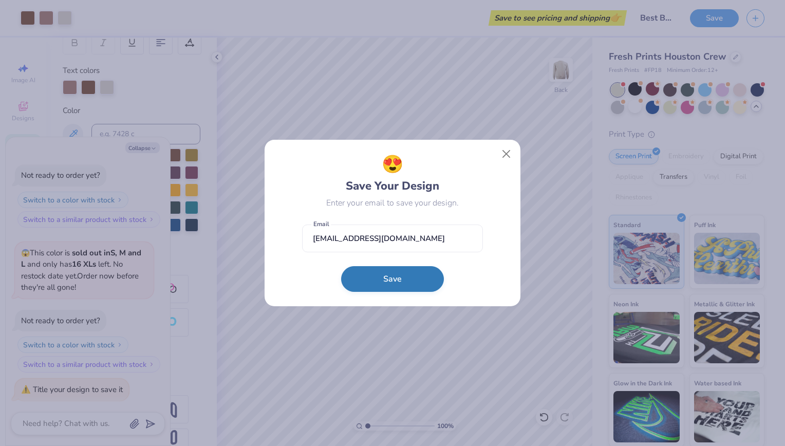
click at [378, 288] on button "Save" at bounding box center [392, 279] width 103 height 26
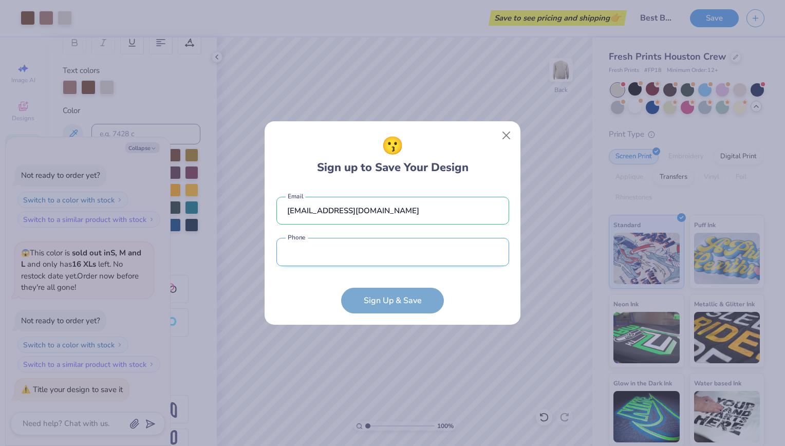
click at [357, 247] on input "tel" at bounding box center [392, 252] width 233 height 28
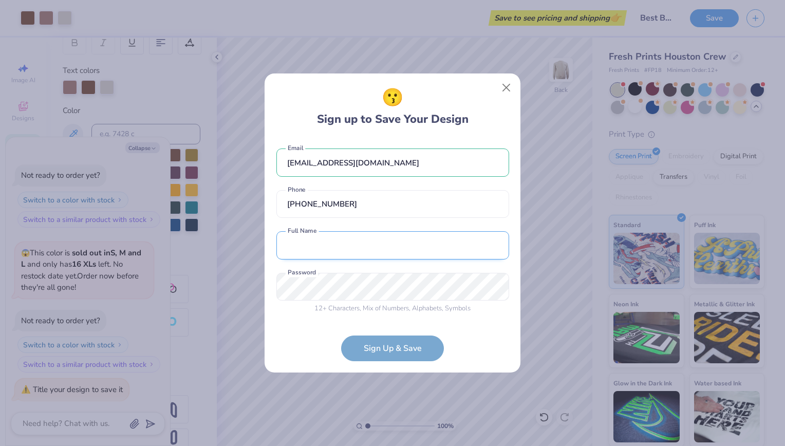
click at [338, 243] on input "text" at bounding box center [392, 245] width 233 height 28
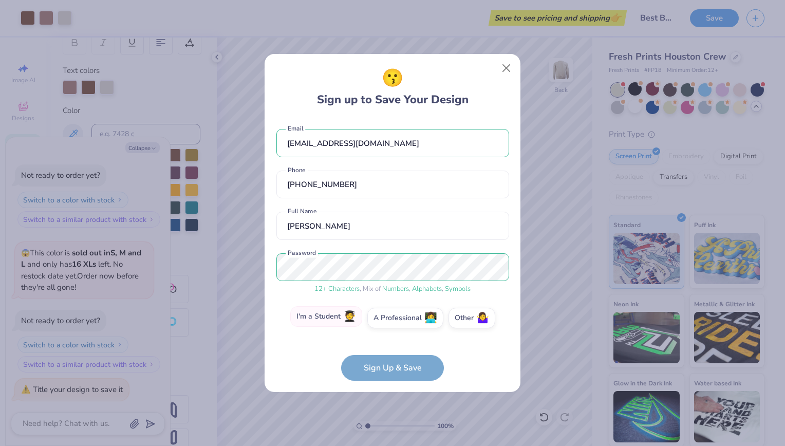
click at [334, 318] on label "I'm a Student 🧑‍🎓" at bounding box center [326, 316] width 72 height 21
click at [389, 318] on input "I'm a Student 🧑‍🎓" at bounding box center [392, 320] width 7 height 7
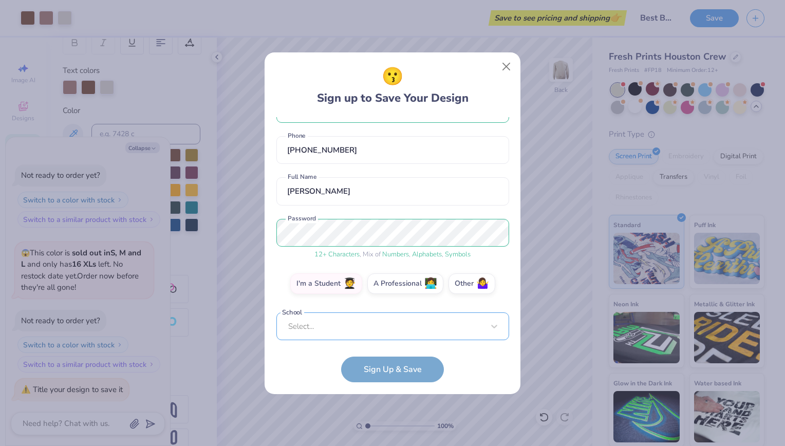
click at [371, 328] on div "Select..." at bounding box center [392, 326] width 233 height 28
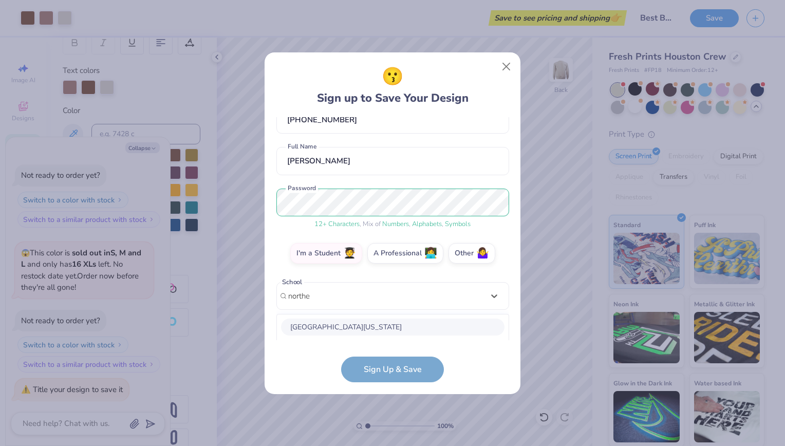
scroll to position [192, 0]
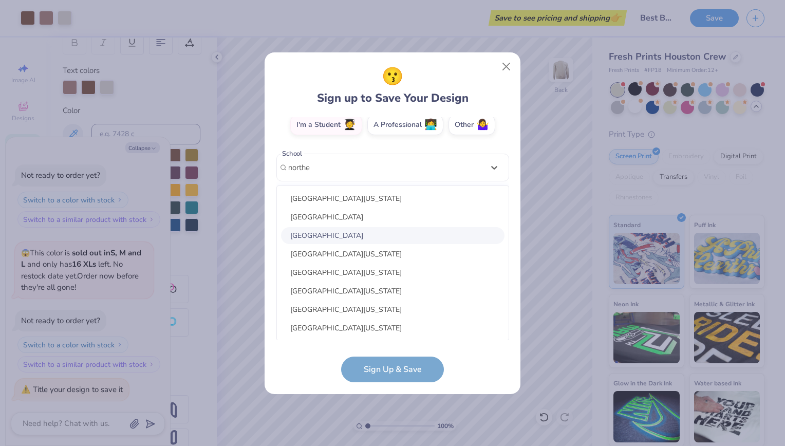
click at [387, 235] on div "[GEOGRAPHIC_DATA]" at bounding box center [392, 235] width 223 height 17
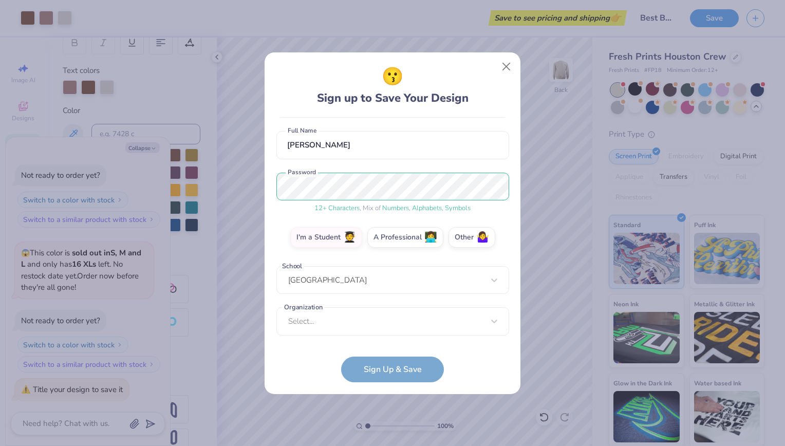
scroll to position [79, 0]
click at [388, 322] on div "option focused, 8 of 15. 15 results available. Use Up and Down to choose option…" at bounding box center [392, 400] width 233 height 187
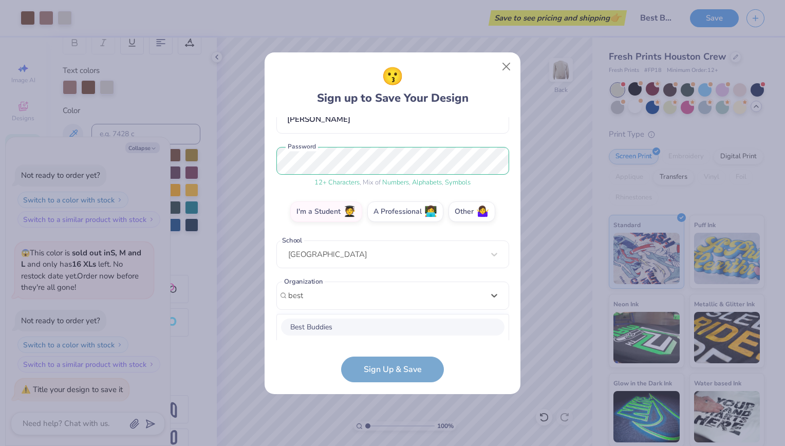
scroll to position [233, 0]
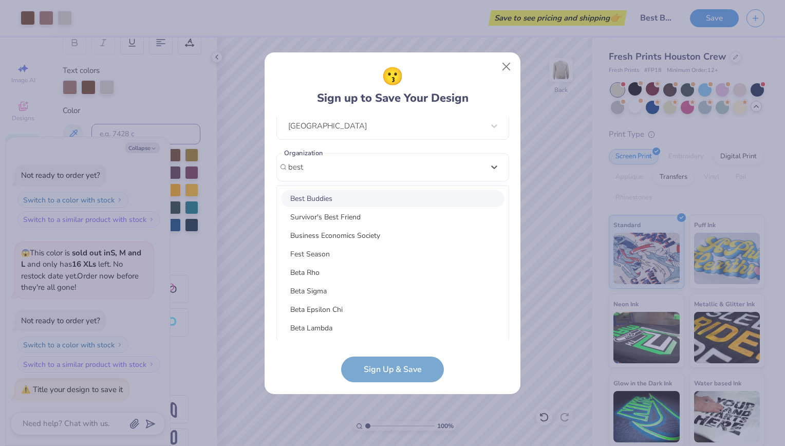
click at [347, 196] on div "Best Buddies" at bounding box center [392, 198] width 223 height 17
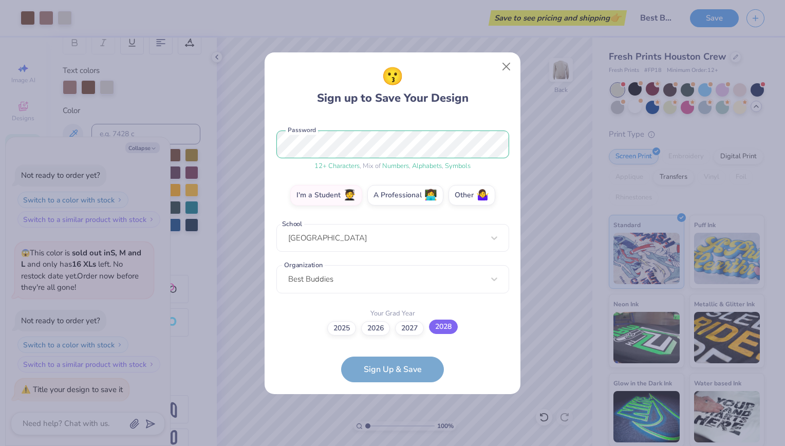
click at [439, 332] on label "2028" at bounding box center [443, 326] width 29 height 14
click at [396, 445] on input "2028" at bounding box center [392, 449] width 7 height 7
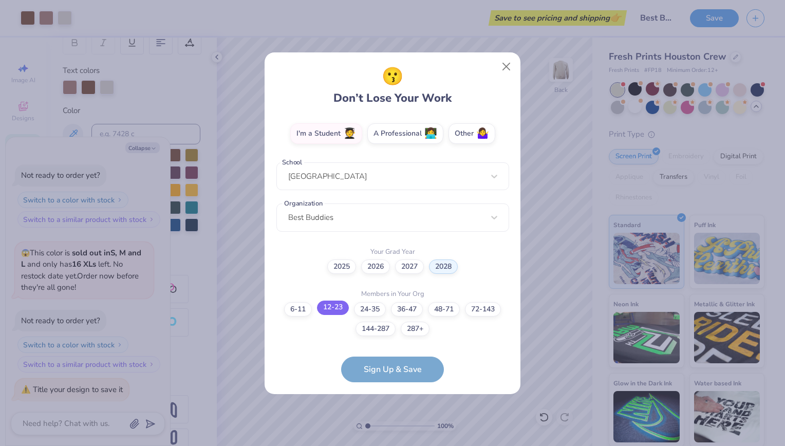
click at [337, 310] on label "12-23" at bounding box center [333, 307] width 32 height 14
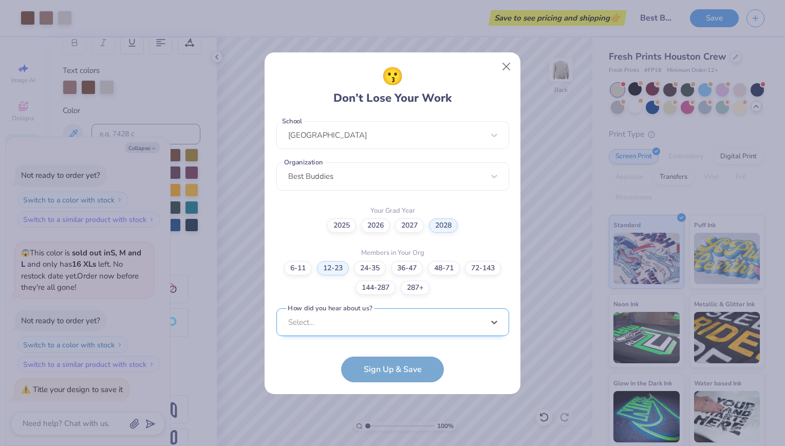
click at [382, 329] on div "option LinkedIn focused, 9 of 15. 15 results available. Use Up and Down to choo…" at bounding box center [392, 401] width 233 height 187
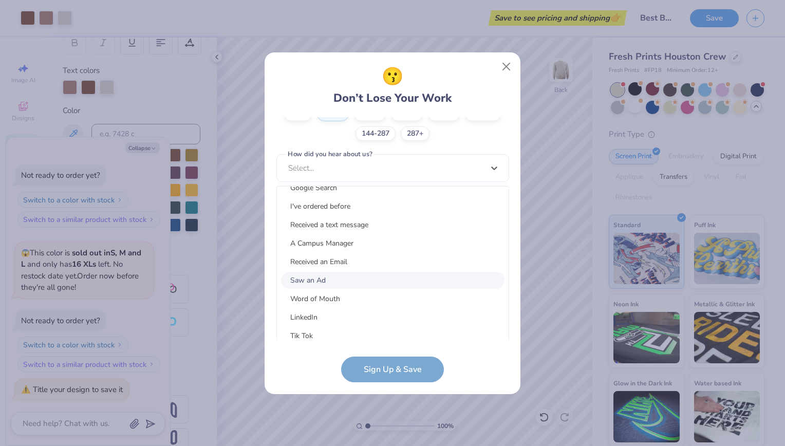
scroll to position [33, 0]
click at [349, 280] on div "Saw an Ad" at bounding box center [392, 277] width 223 height 17
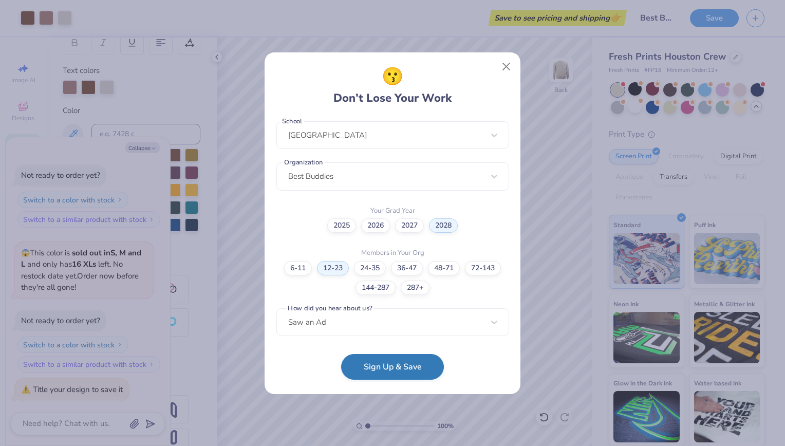
click at [418, 372] on button "Sign Up & Save" at bounding box center [392, 367] width 103 height 26
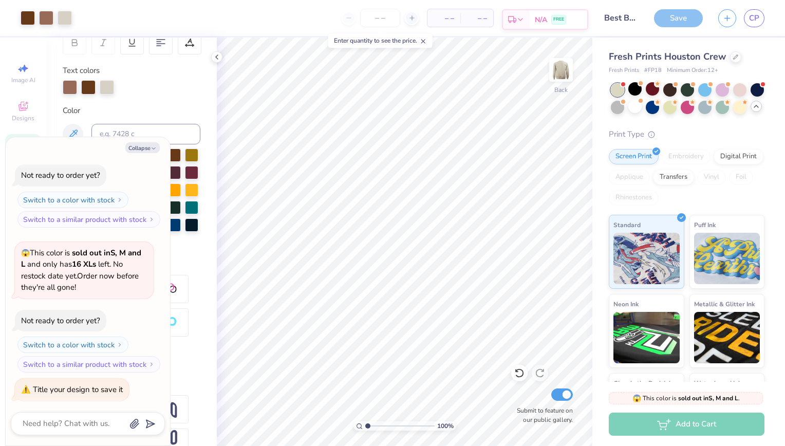
click at [553, 24] on div "FREE" at bounding box center [558, 20] width 15 height 10
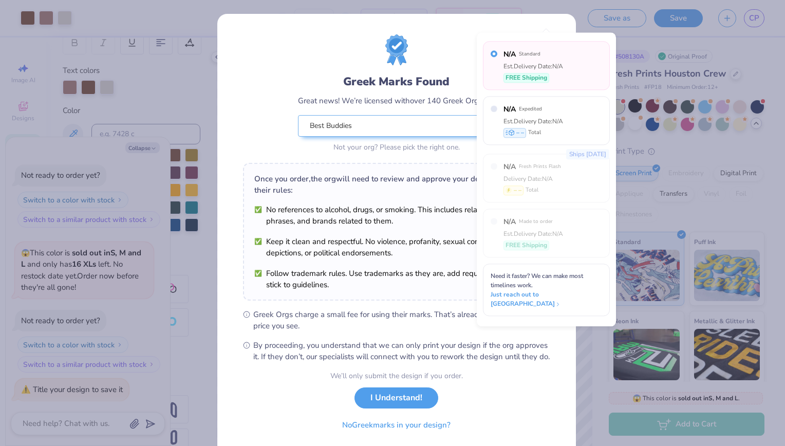
click at [452, 43] on div "Greek Marks Found Great news! We’re licensed with over 140 Greek Orgs. 🥳 Best B…" at bounding box center [396, 94] width 307 height 120
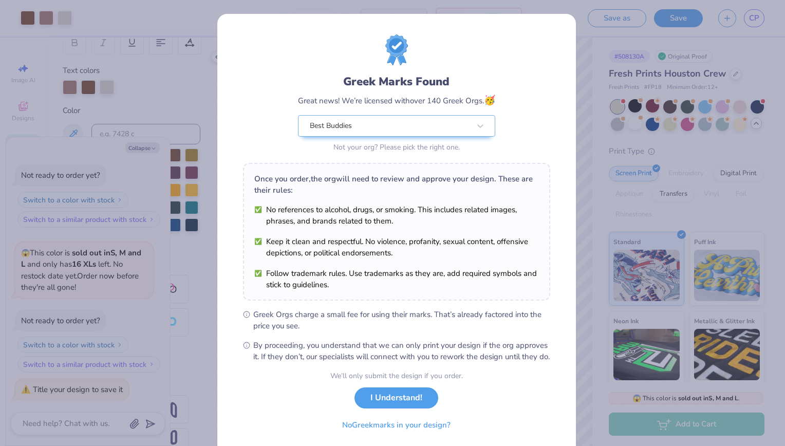
click at [535, 122] on div "Greek Marks Found Great news! We’re licensed with over 140 Greek Orgs. 🥳 Best B…" at bounding box center [396, 94] width 307 height 120
click at [404, 406] on button "I Understand!" at bounding box center [396, 395] width 84 height 21
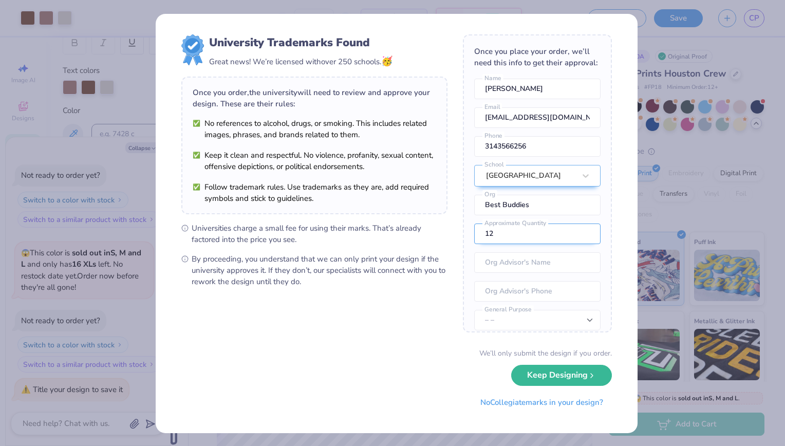
click at [517, 244] on input "12" at bounding box center [537, 233] width 126 height 21
click at [391, 338] on form "University Trademarks Found Great news! We’re licensed with over 250 schools. 🥳…" at bounding box center [396, 223] width 430 height 378
click at [664, 163] on div "University Trademarks Found Great news! We’re licensed with over 250 schools. 🥳…" at bounding box center [392, 223] width 785 height 446
click at [560, 373] on button "Keep Designing" at bounding box center [561, 372] width 101 height 21
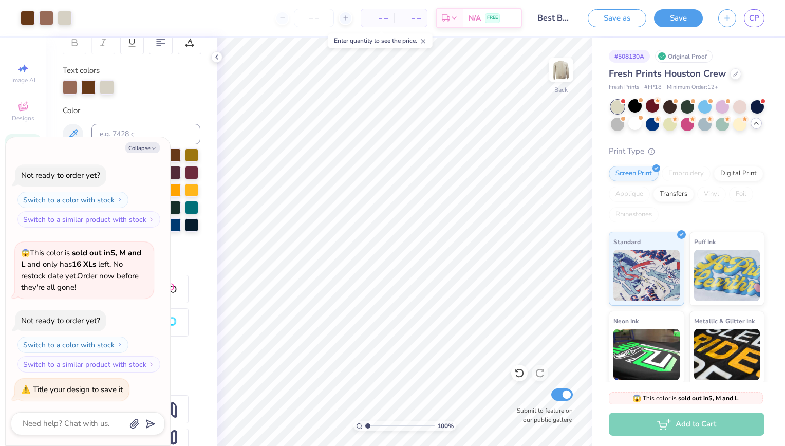
click at [403, 16] on span "– –" at bounding box center [410, 18] width 21 height 11
click at [347, 18] on line at bounding box center [345, 18] width 4 height 0
click at [348, 17] on icon at bounding box center [345, 17] width 7 height 7
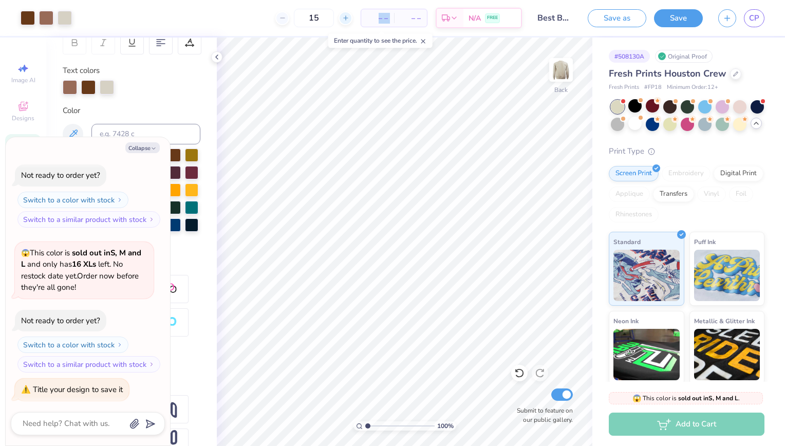
click at [348, 17] on icon at bounding box center [345, 17] width 7 height 7
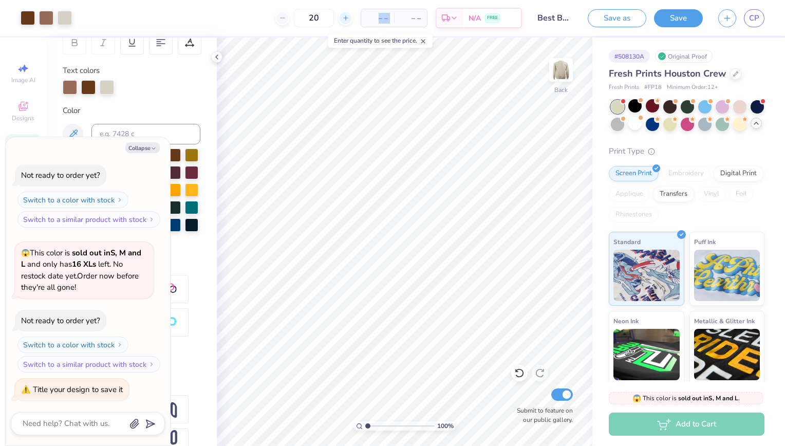
click at [348, 17] on icon at bounding box center [345, 17] width 7 height 7
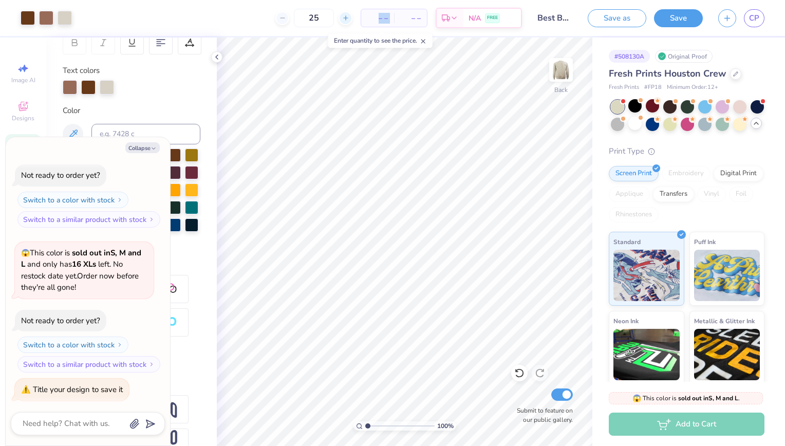
scroll to position [1030, 0]
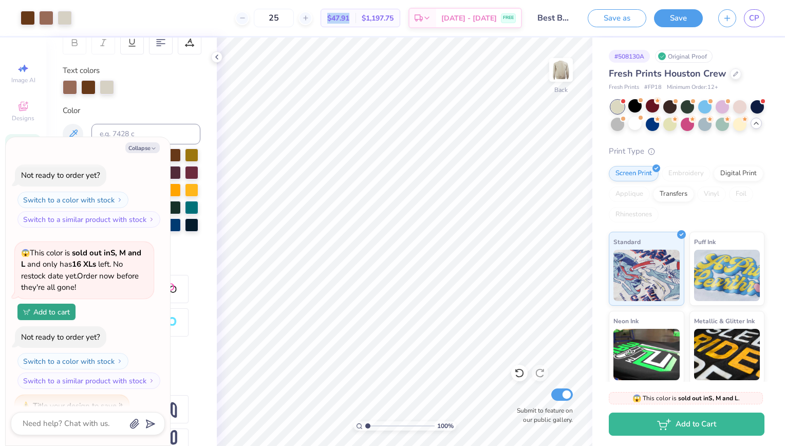
click at [349, 22] on span "$47.91" at bounding box center [338, 18] width 22 height 11
click at [307, 18] on line at bounding box center [305, 18] width 4 height 0
